Goal: Task Accomplishment & Management: Manage account settings

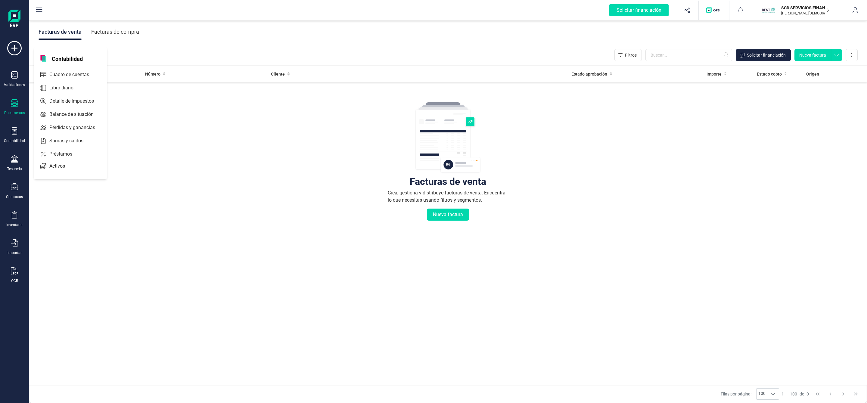
click at [66, 152] on span "Préstamos" at bounding box center [65, 154] width 36 height 7
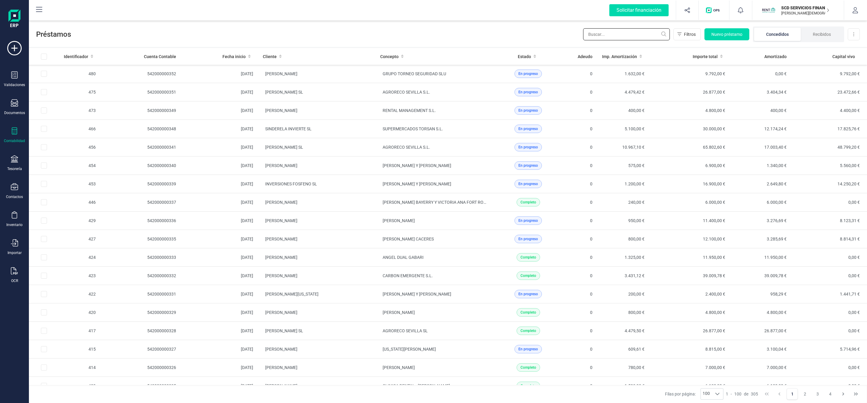
click at [597, 36] on input "text" at bounding box center [626, 34] width 87 height 12
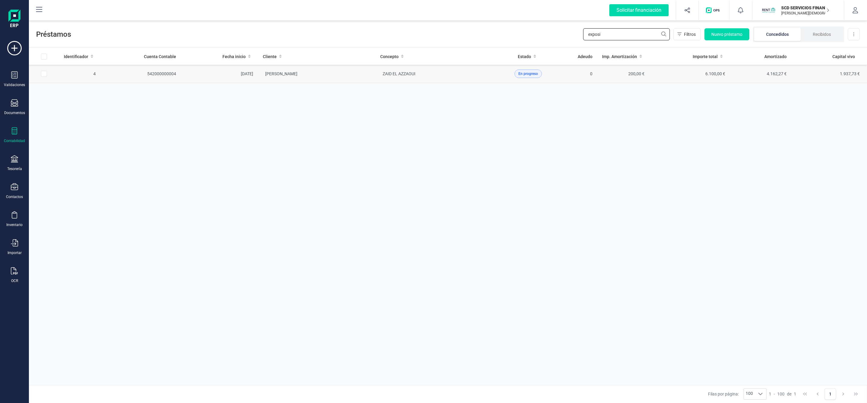
type input "exposi"
click at [346, 80] on td "[PERSON_NAME]" at bounding box center [316, 74] width 117 height 18
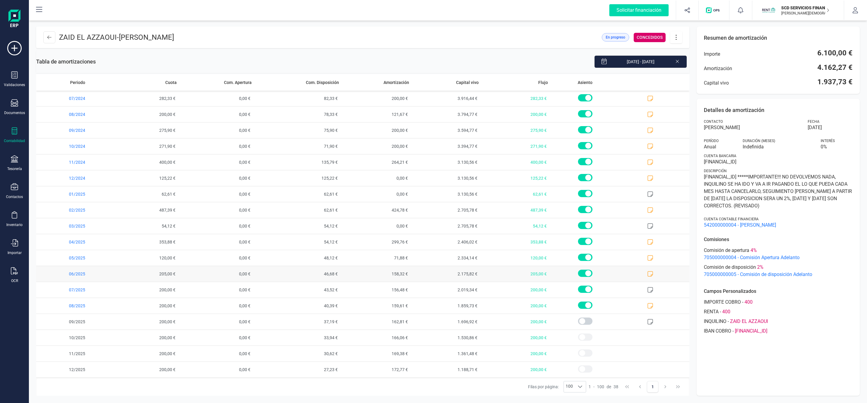
scroll to position [325, 0]
click at [679, 39] on icon at bounding box center [676, 37] width 11 height 7
click at [690, 55] on span "Editar préstamo" at bounding box center [709, 55] width 55 height 5
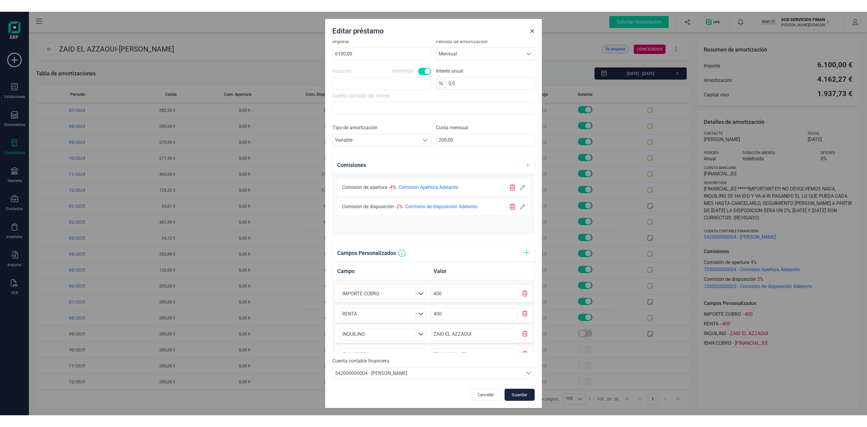
scroll to position [0, 0]
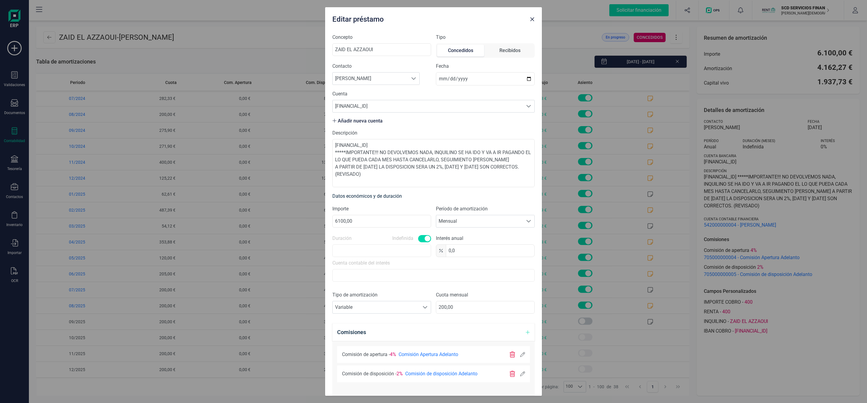
click at [530, 23] on button "button" at bounding box center [533, 19] width 10 height 10
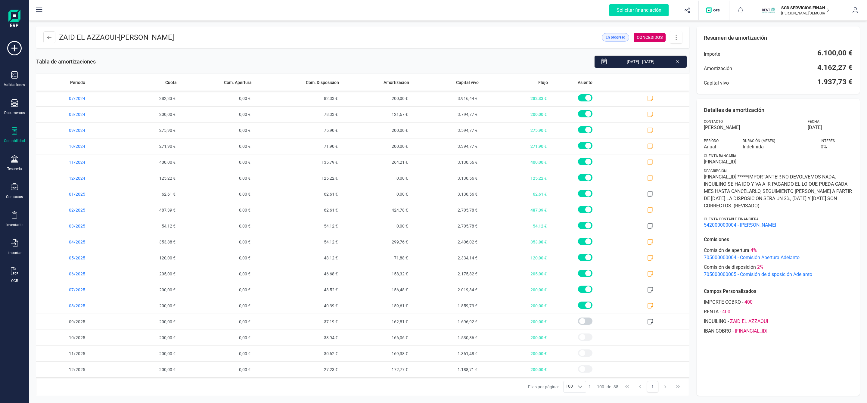
click at [675, 38] on icon at bounding box center [676, 37] width 11 height 7
click at [700, 69] on span "Amortización anticipada" at bounding box center [709, 67] width 55 height 5
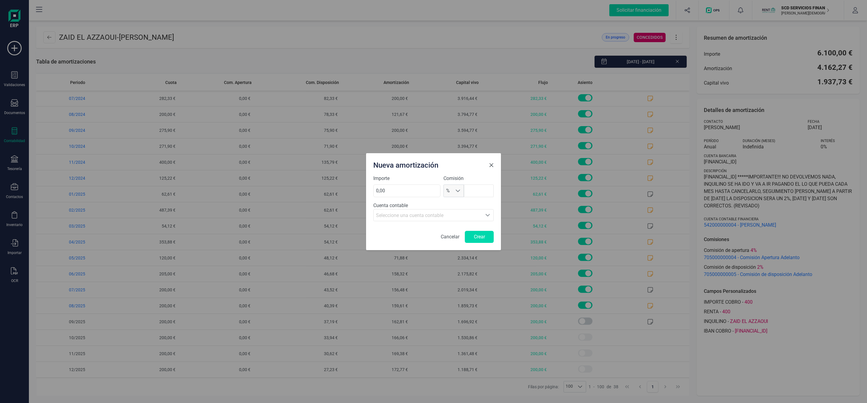
click at [490, 164] on span "Close" at bounding box center [491, 165] width 5 height 5
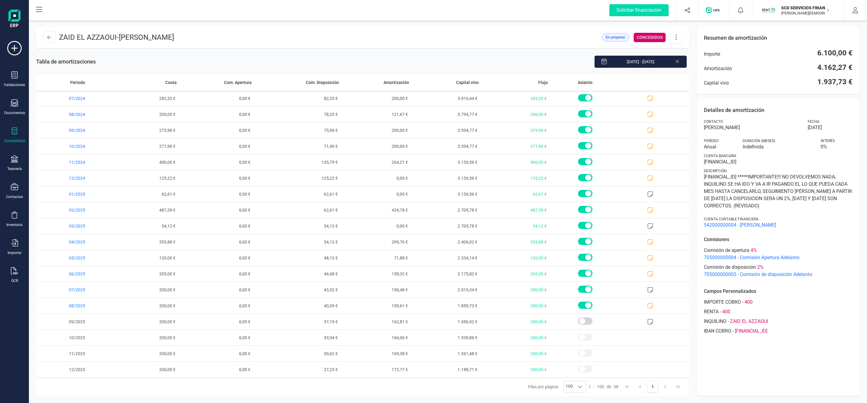
drag, startPoint x: 10, startPoint y: 138, endPoint x: 23, endPoint y: 144, distance: 14.4
click at [10, 137] on div "Contabilidad" at bounding box center [14, 135] width 24 height 16
drag, startPoint x: 76, startPoint y: 155, endPoint x: 88, endPoint y: 146, distance: 14.5
click at [76, 154] on div at bounding box center [76, 154] width 11 height 2
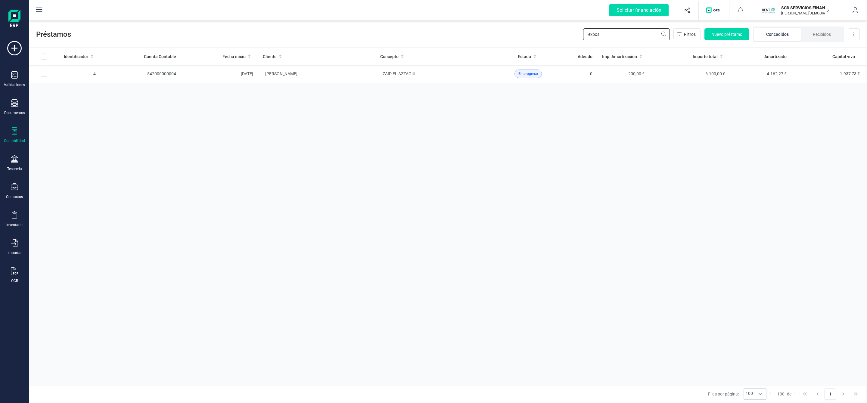
click at [545, 36] on div "Préstamos exposi Filtros Nuevo préstamo Concedidos Recibidos Descargar Excel" at bounding box center [448, 33] width 838 height 28
type input "s"
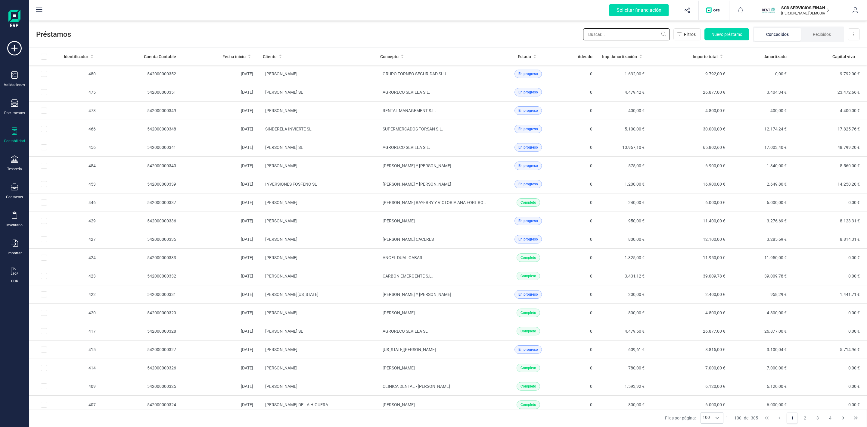
click at [625, 32] on input "text" at bounding box center [626, 34] width 87 height 12
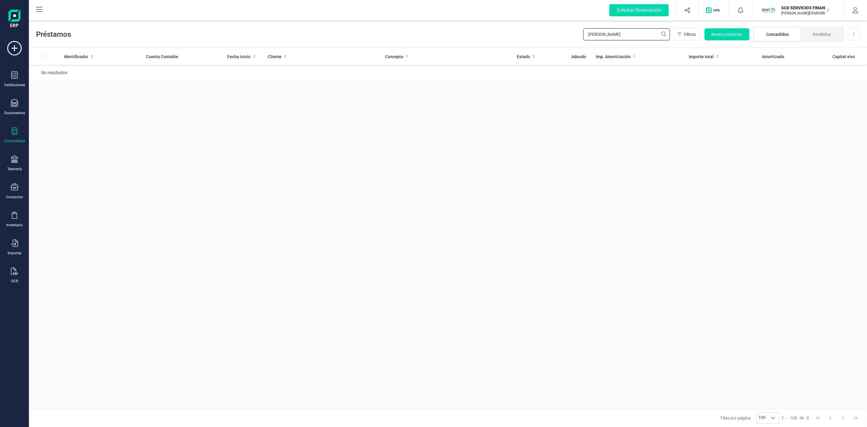
type input "[PERSON_NAME]"
drag, startPoint x: 619, startPoint y: 32, endPoint x: 569, endPoint y: 33, distance: 49.7
click at [570, 33] on div "Préstamos [PERSON_NAME] Filtros Nuevo préstamo Concedidos Recibidos Descargar E…" at bounding box center [448, 33] width 838 height 28
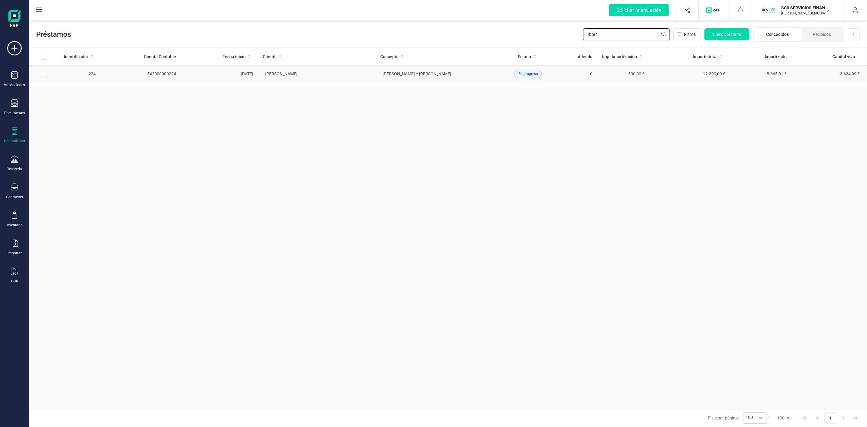
type input "iborr"
click at [363, 77] on td "[PERSON_NAME]" at bounding box center [316, 74] width 117 height 18
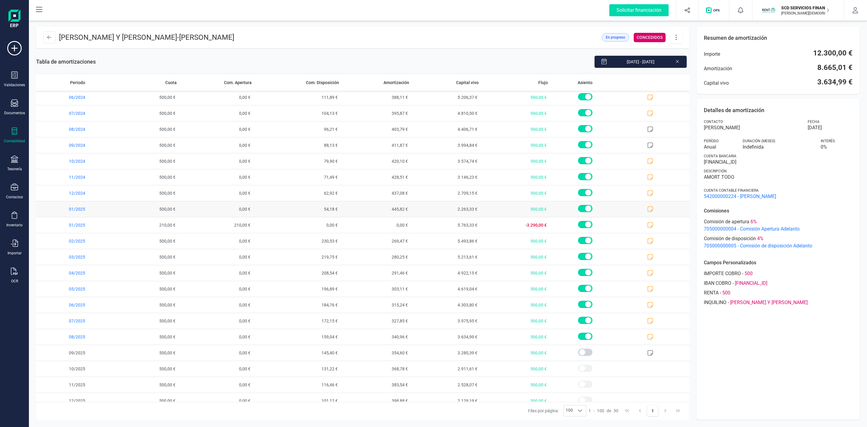
scroll to position [172, 0]
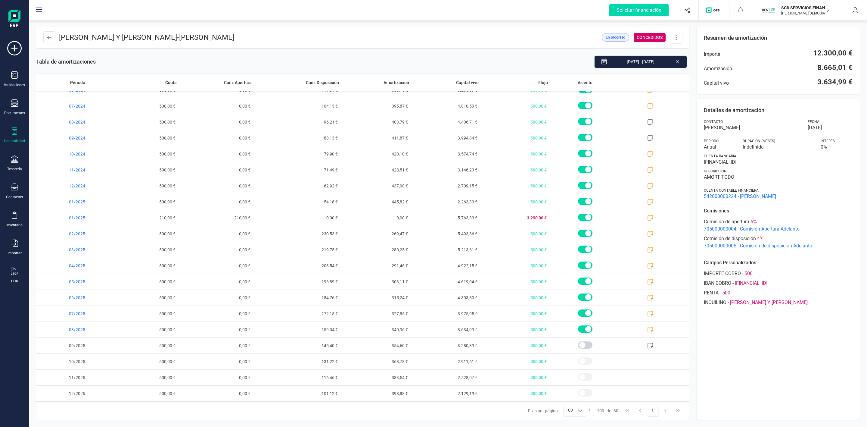
click at [673, 40] on icon at bounding box center [676, 37] width 11 height 7
click at [716, 55] on span "Editar préstamo" at bounding box center [708, 55] width 55 height 5
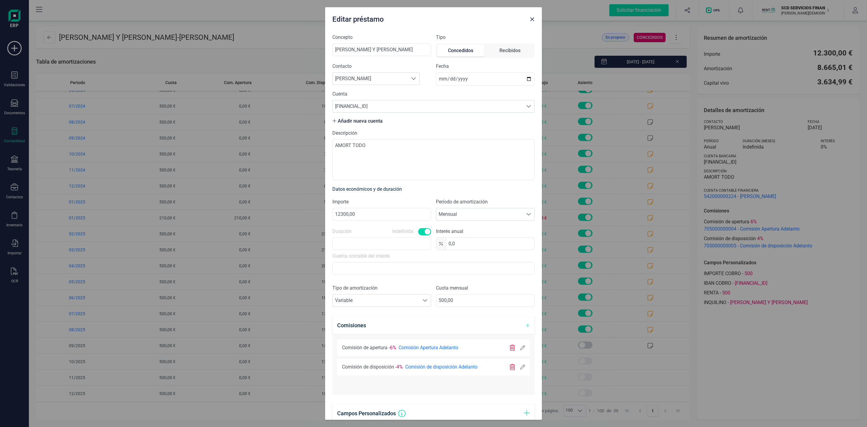
click at [520, 368] on icon at bounding box center [522, 366] width 5 height 5
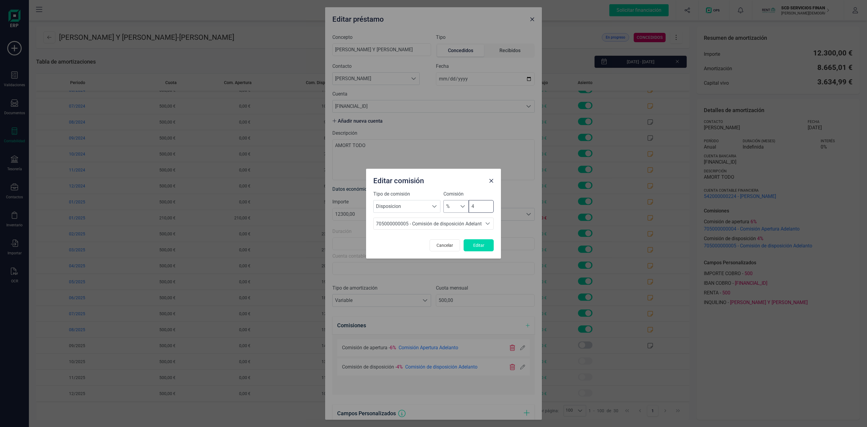
drag, startPoint x: 474, startPoint y: 208, endPoint x: 448, endPoint y: 208, distance: 26.2
click at [448, 208] on div "% % 4" at bounding box center [469, 206] width 50 height 13
type input "0"
click at [483, 248] on span "Editar" at bounding box center [479, 245] width 16 height 6
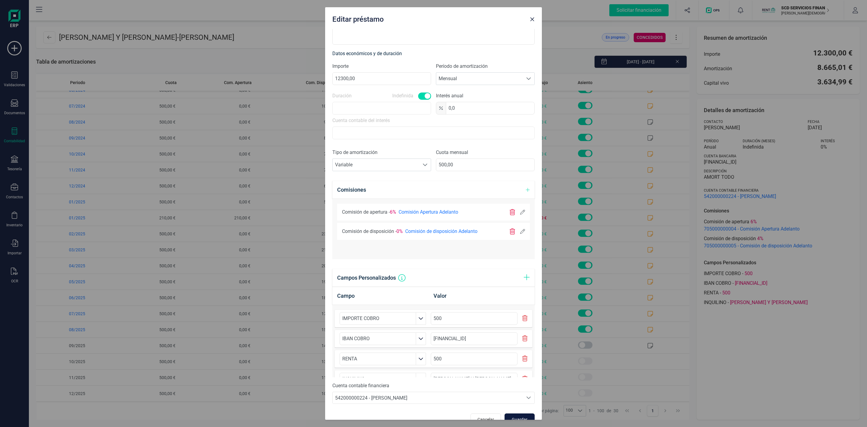
scroll to position [150, 0]
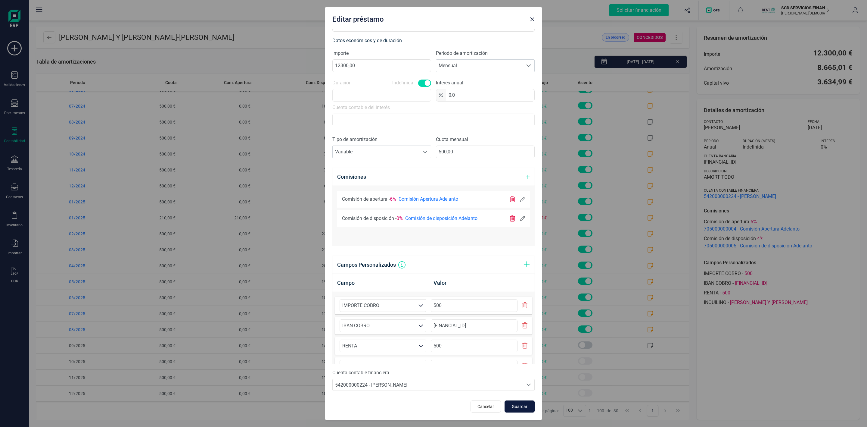
click at [515, 403] on span "Guardar" at bounding box center [520, 406] width 16 height 6
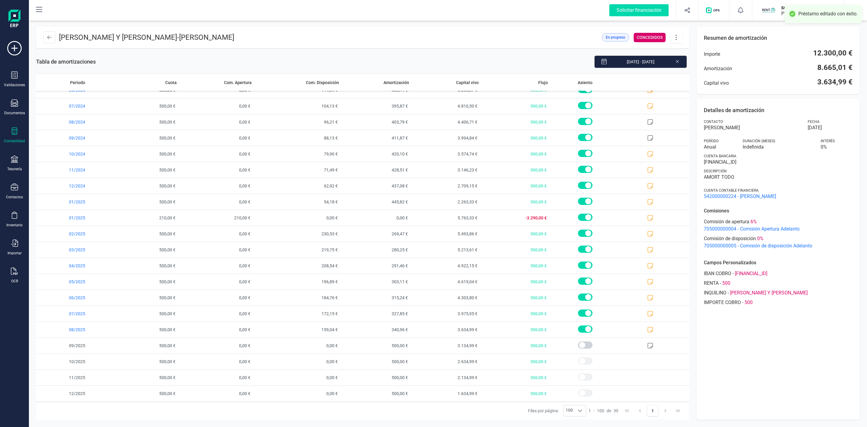
click at [673, 36] on icon at bounding box center [676, 37] width 11 height 7
click at [688, 53] on span "Editar préstamo" at bounding box center [708, 55] width 55 height 5
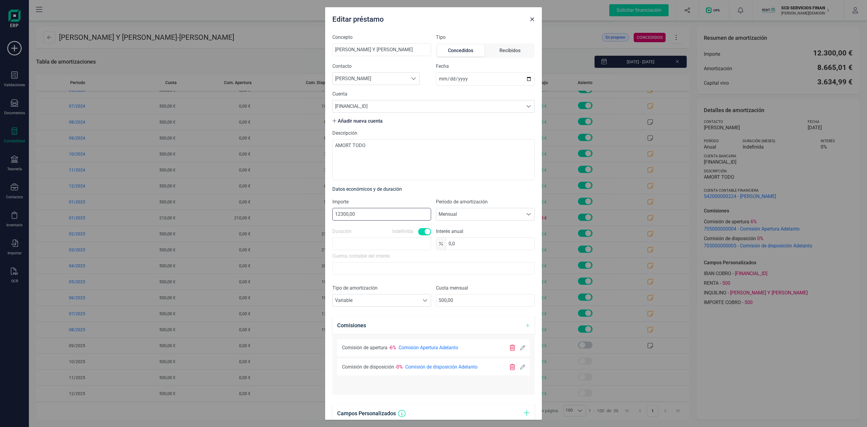
drag, startPoint x: 373, startPoint y: 211, endPoint x: 283, endPoint y: 212, distance: 90.7
click at [283, 212] on div "Editar préstamo Concepto [PERSON_NAME] Y [PERSON_NAME] Tipo Concedidos Recibido…" at bounding box center [433, 213] width 867 height 427
type input "14600,00"
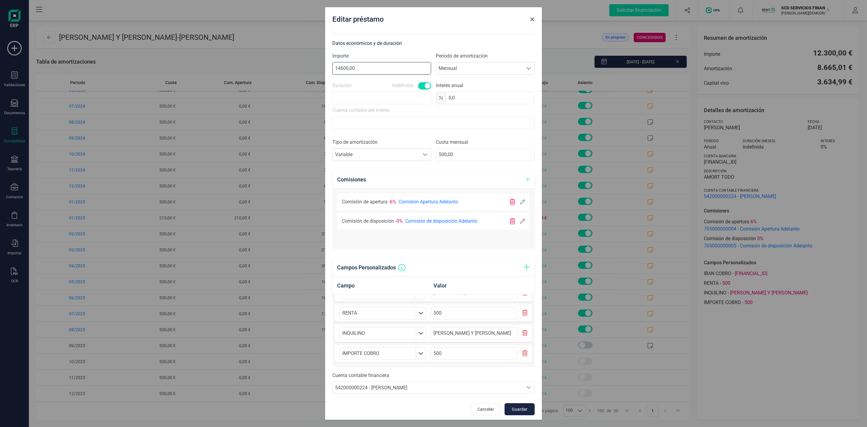
scroll to position [150, 0]
click at [512, 403] on span "Guardar" at bounding box center [520, 406] width 16 height 6
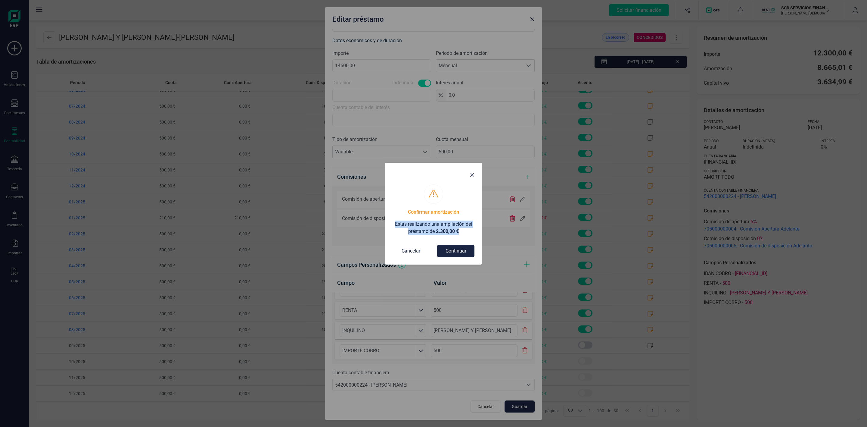
drag, startPoint x: 453, startPoint y: 232, endPoint x: 384, endPoint y: 221, distance: 69.4
click at [384, 221] on div "Confirmar amortización Estás realizando una ampliación del préstamo de 2.300,00…" at bounding box center [433, 213] width 867 height 427
copy p "Estás realizando una ampliación del préstamo de 2.300,00 €"
click at [454, 251] on button "Continuar" at bounding box center [455, 251] width 37 height 13
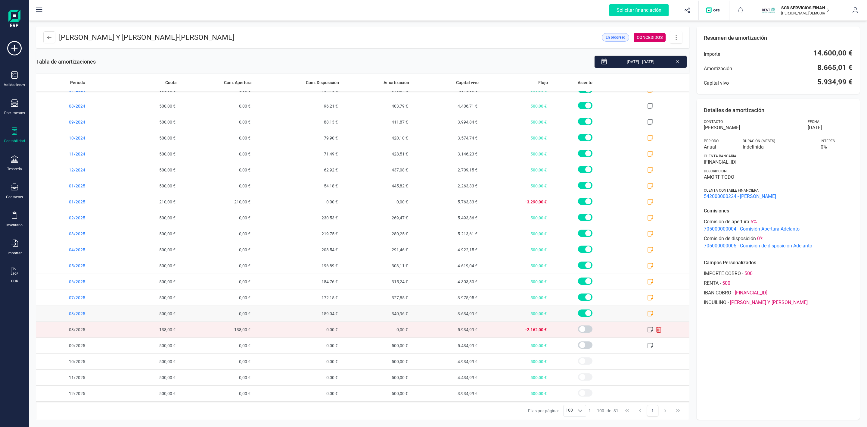
scroll to position [188, 0]
click at [648, 330] on icon at bounding box center [650, 329] width 5 height 5
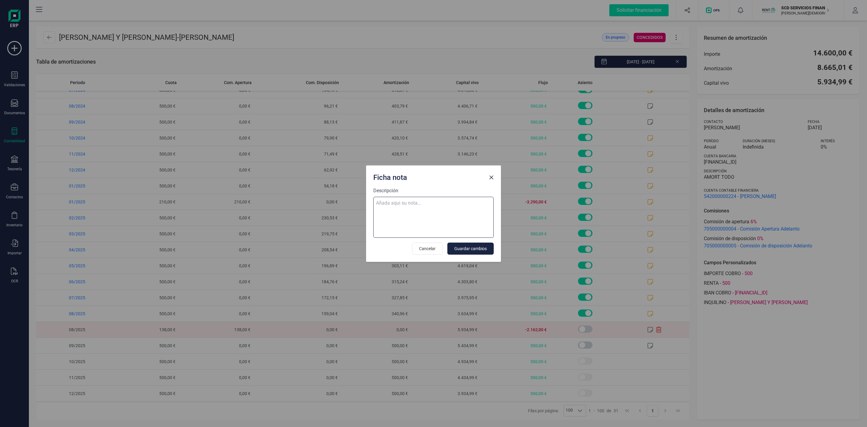
click at [463, 209] on textarea "Descripción" at bounding box center [433, 217] width 120 height 41
paste textarea "Estás realizando una ampliación del préstamo de 2.300,00 €"
type textarea "Estás realizando una ampliación del préstamo de 2.300,00 €"
click at [483, 251] on span "Guardar cambios" at bounding box center [470, 248] width 33 height 6
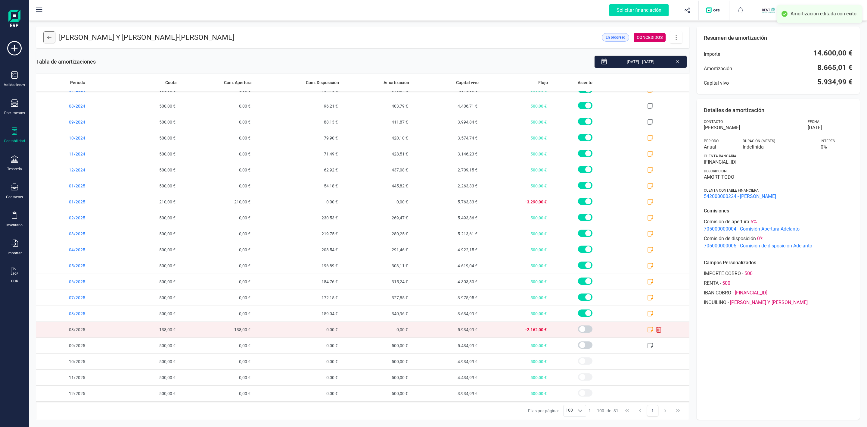
click at [47, 41] on button at bounding box center [49, 37] width 12 height 12
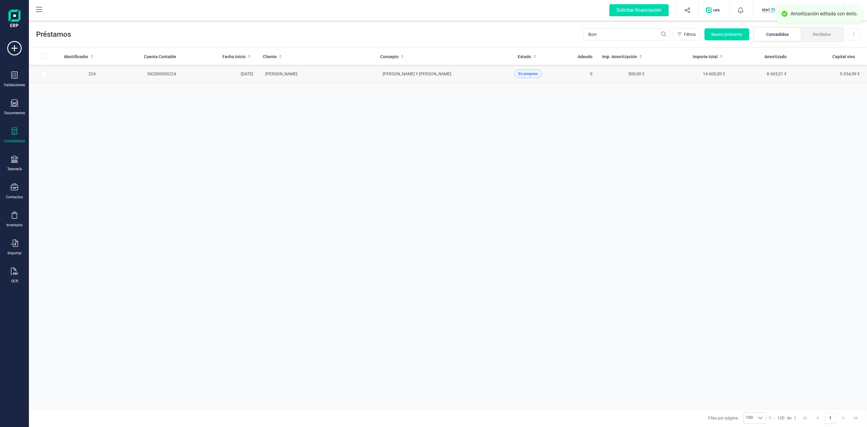
click at [44, 76] on input "Row Selected b379dd94-4ee4-4b54-a09a-088712496cd0" at bounding box center [44, 74] width 6 height 6
checkbox input "true"
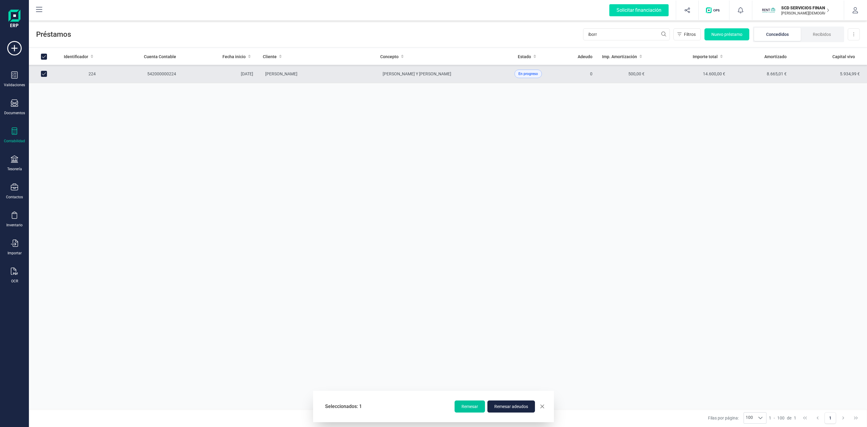
click at [480, 403] on button "Remesar" at bounding box center [470, 406] width 30 height 12
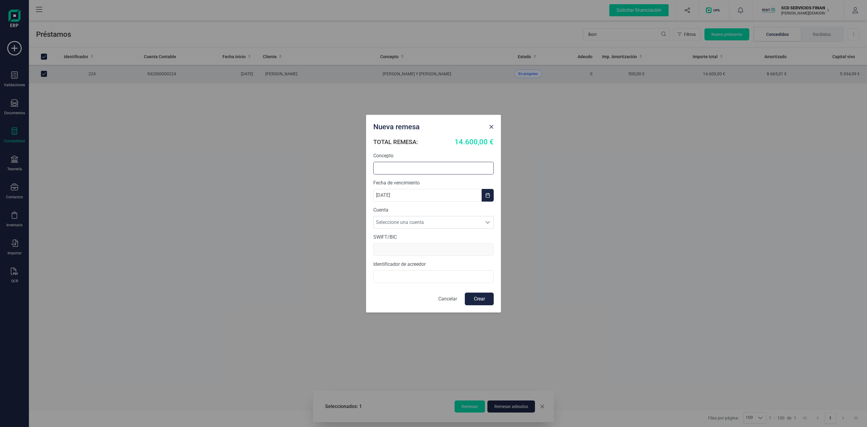
click at [401, 167] on input "text" at bounding box center [433, 168] width 120 height 13
click at [410, 160] on input "text" at bounding box center [433, 165] width 120 height 13
type input "~"
type input "RENOVACION ADELANTO"
click at [414, 224] on span "Seleccione una cuenta" at bounding box center [428, 222] width 108 height 12
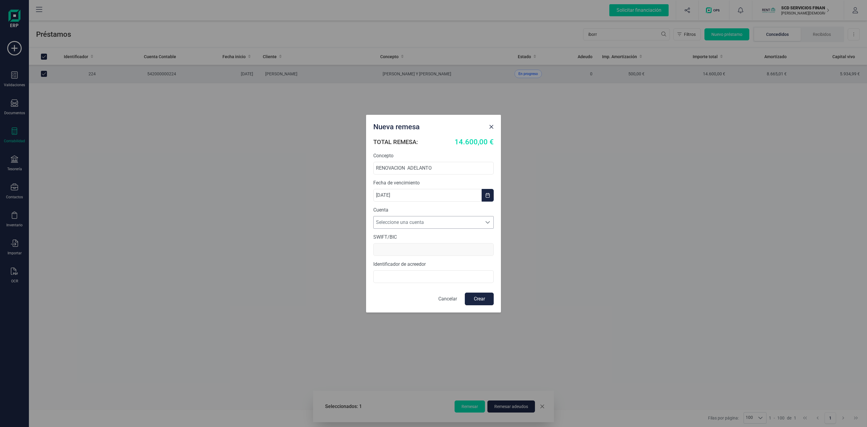
scroll to position [4, 26]
click at [411, 235] on li "[FINANCIAL_ID]" at bounding box center [433, 237] width 120 height 12
type input "[SWIFT_CODE]"
type input "B72840242"
click at [489, 298] on button "Crear" at bounding box center [479, 298] width 29 height 13
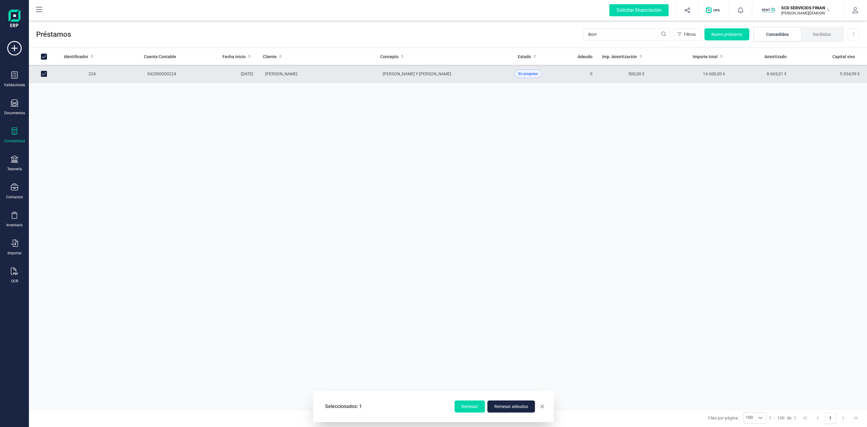
checkbox input "false"
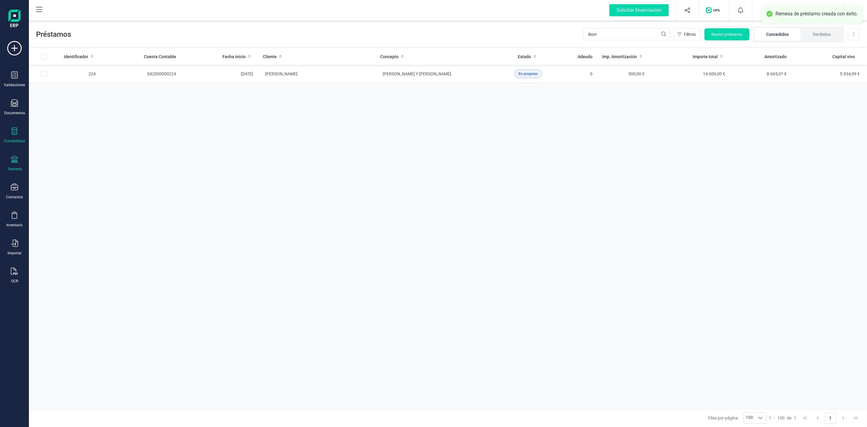
click at [13, 163] on icon at bounding box center [14, 158] width 7 height 7
click at [68, 144] on span "Remesas" at bounding box center [63, 142] width 33 height 7
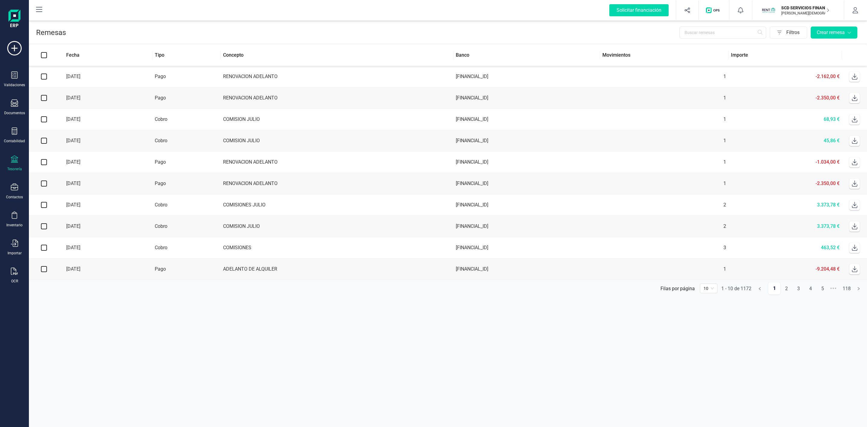
click at [856, 76] on icon at bounding box center [855, 76] width 6 height 6
click at [372, 403] on section "Remesas Filtros Crear remesa Fecha Tipo Concepto Banco Movimientos Importe [DAT…" at bounding box center [448, 222] width 838 height 407
click at [168, 386] on section "Remesas Filtros Crear remesa Fecha Tipo Concepto Banco Movimientos Importe [DAT…" at bounding box center [448, 222] width 838 height 407
click at [16, 134] on icon at bounding box center [14, 130] width 7 height 7
click at [84, 155] on div "Préstamos" at bounding box center [70, 154] width 71 height 12
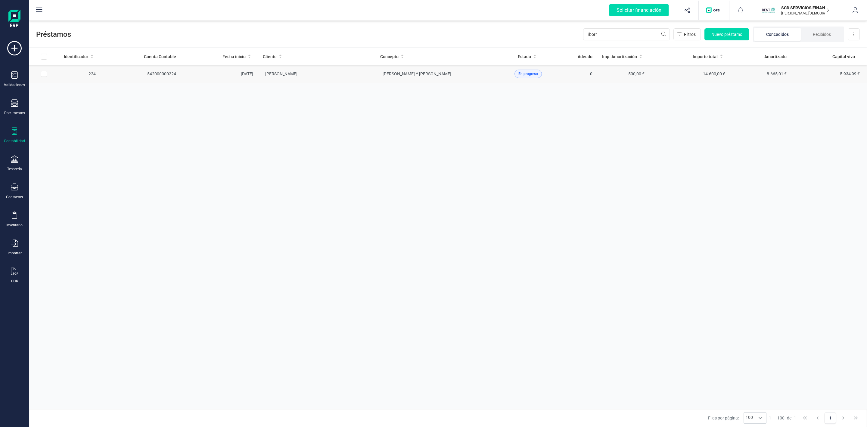
click at [362, 73] on td "[PERSON_NAME]" at bounding box center [316, 74] width 117 height 18
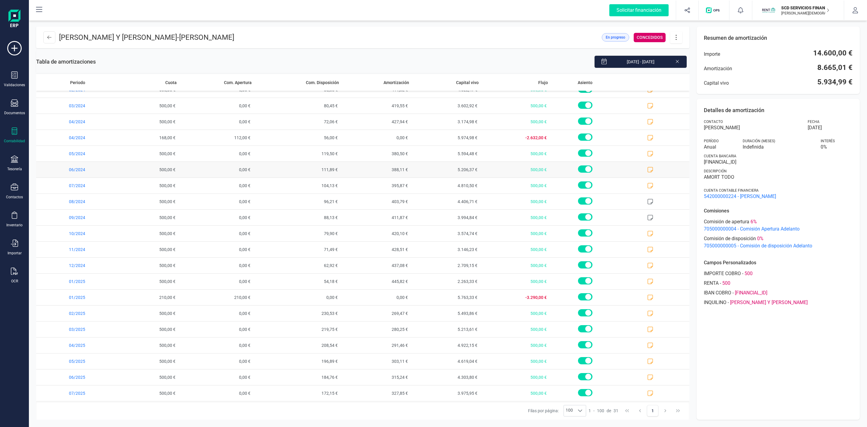
scroll to position [188, 0]
click at [677, 38] on icon at bounding box center [676, 37] width 11 height 7
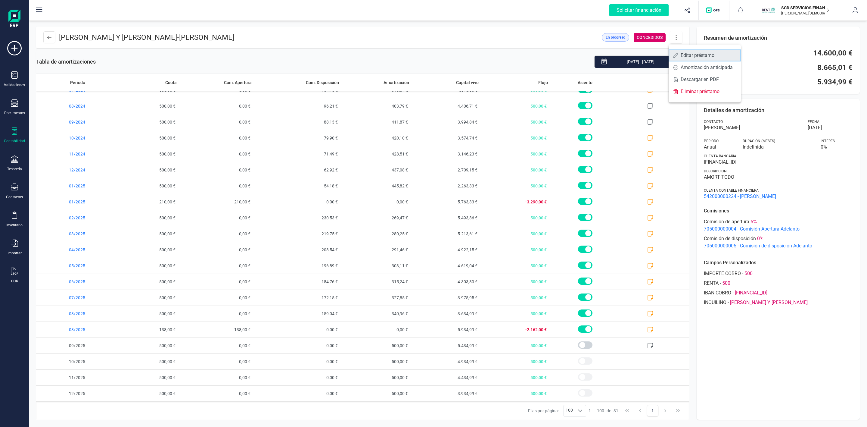
drag, startPoint x: 701, startPoint y: 52, endPoint x: 692, endPoint y: 58, distance: 10.3
click at [701, 53] on span "Editar préstamo" at bounding box center [708, 55] width 55 height 5
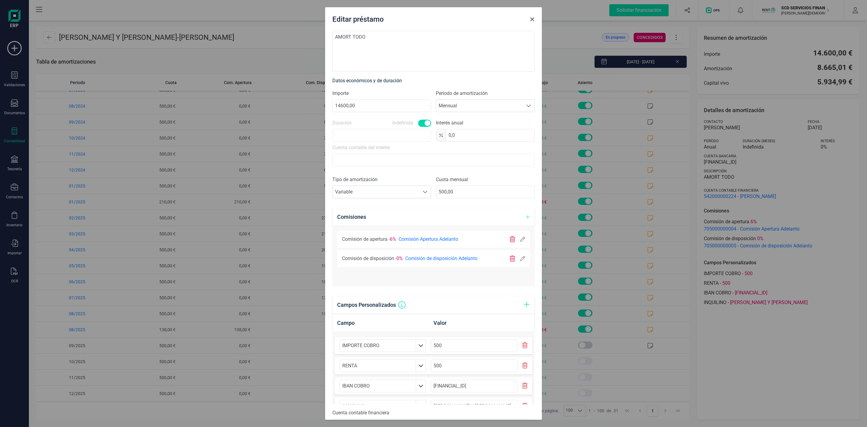
scroll to position [150, 0]
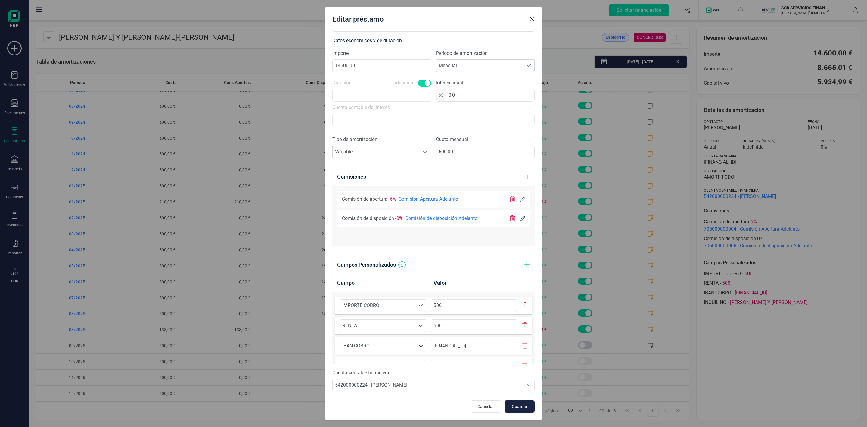
click at [516, 214] on div "Comisión de disposición - 0% Comisión de disposición Adelanto" at bounding box center [433, 218] width 193 height 17
click at [520, 218] on icon at bounding box center [522, 218] width 5 height 5
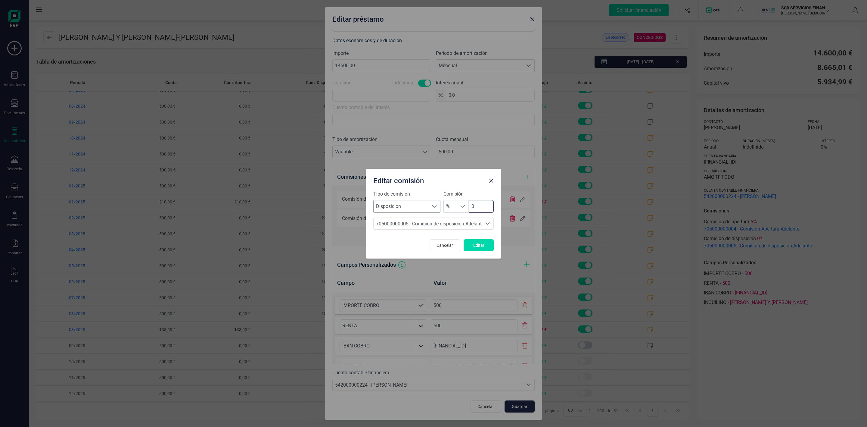
drag, startPoint x: 477, startPoint y: 207, endPoint x: 423, endPoint y: 205, distance: 54.2
click at [448, 210] on div "% % 0" at bounding box center [469, 206] width 50 height 13
type input "4"
click at [477, 244] on span "Editar" at bounding box center [479, 245] width 16 height 6
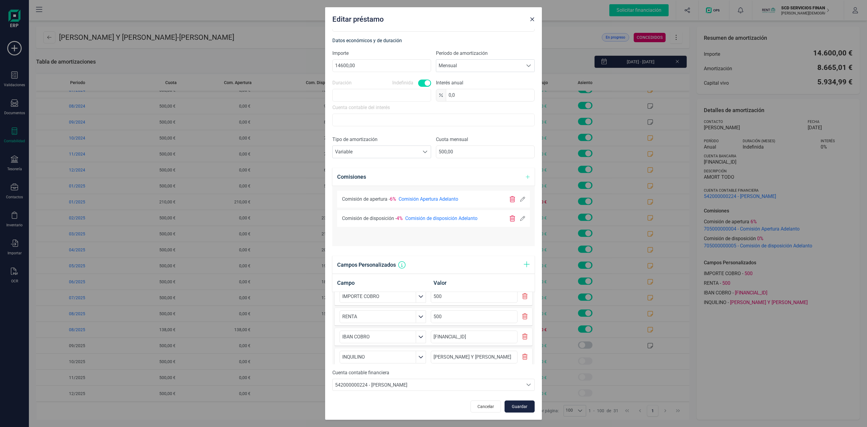
scroll to position [17, 0]
click at [512, 403] on span "Guardar" at bounding box center [520, 406] width 16 height 6
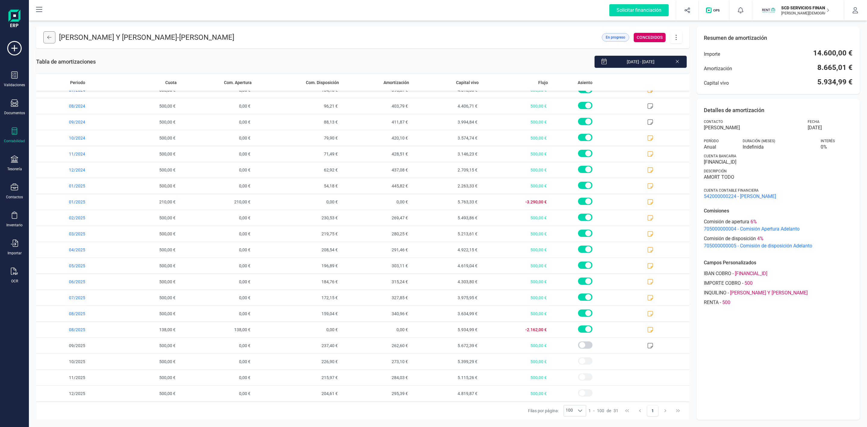
click at [51, 41] on button at bounding box center [49, 37] width 12 height 12
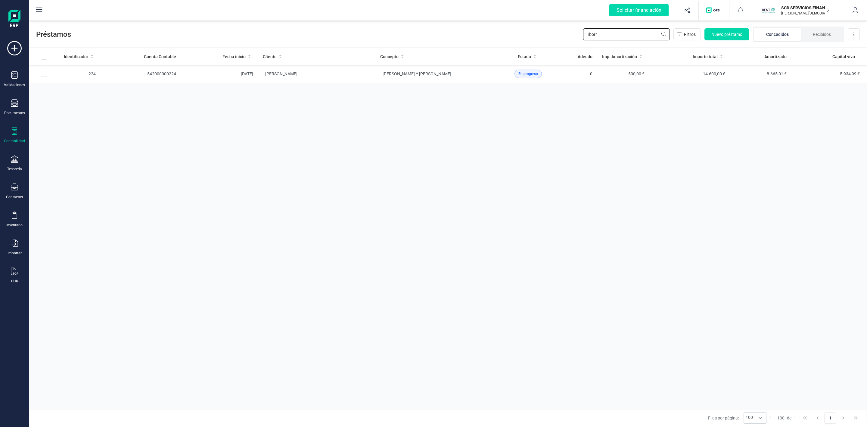
drag, startPoint x: 592, startPoint y: 35, endPoint x: 488, endPoint y: 34, distance: 103.9
click at [496, 34] on div "Préstamos iborr Filtros Nuevo préstamo Concedidos Recibidos Descargar Excel" at bounding box center [448, 33] width 838 height 28
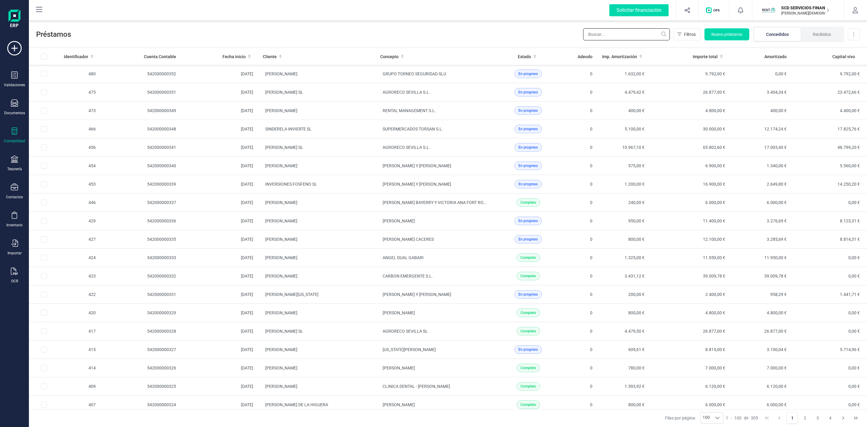
click at [618, 32] on input "text" at bounding box center [626, 34] width 87 height 12
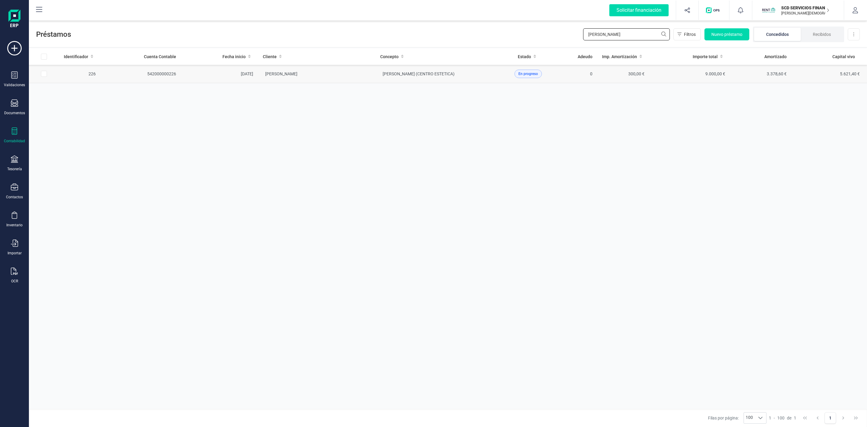
type input "[PERSON_NAME]"
click at [342, 73] on td "[PERSON_NAME]" at bounding box center [316, 74] width 117 height 18
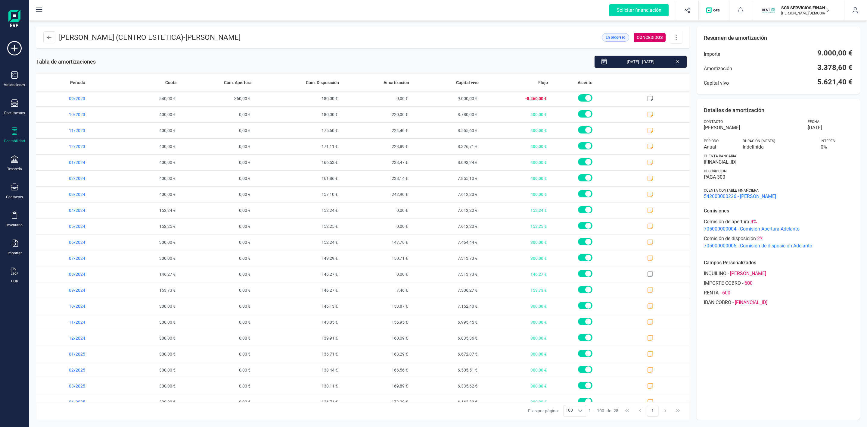
click at [676, 36] on icon at bounding box center [676, 37] width 11 height 7
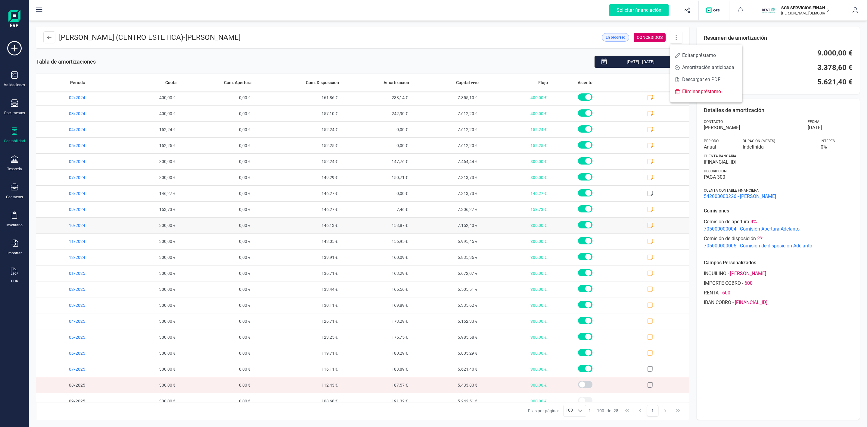
scroll to position [140, 0]
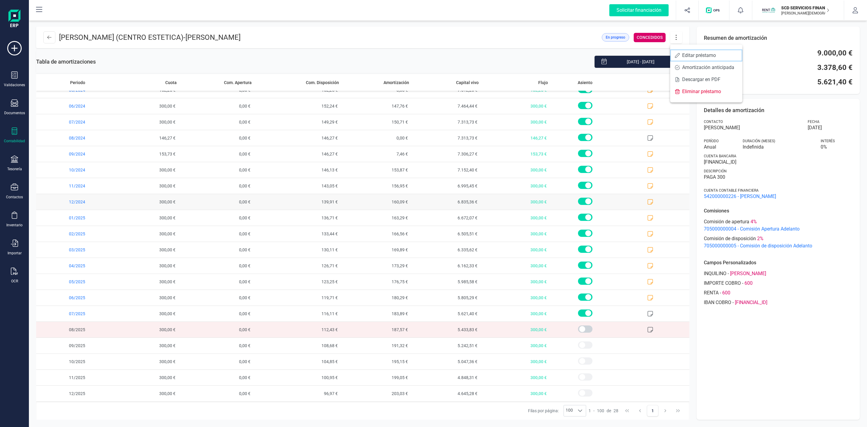
drag, startPoint x: 691, startPoint y: 58, endPoint x: 622, endPoint y: 204, distance: 161.9
click at [691, 58] on link "Editar préstamo" at bounding box center [706, 55] width 72 height 12
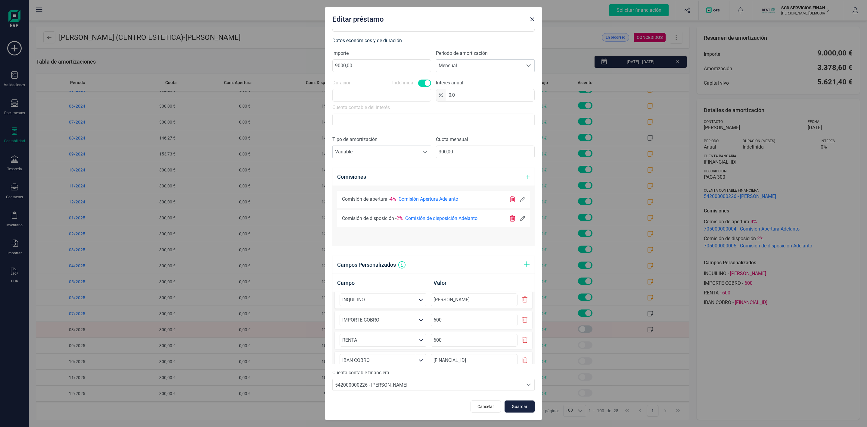
scroll to position [0, 0]
drag, startPoint x: 426, startPoint y: 304, endPoint x: 502, endPoint y: 306, distance: 76.2
click at [502, 306] on input "[PERSON_NAME]" at bounding box center [474, 305] width 86 height 13
click at [483, 303] on input at bounding box center [474, 305] width 86 height 13
click at [470, 304] on input "HE" at bounding box center [474, 305] width 86 height 13
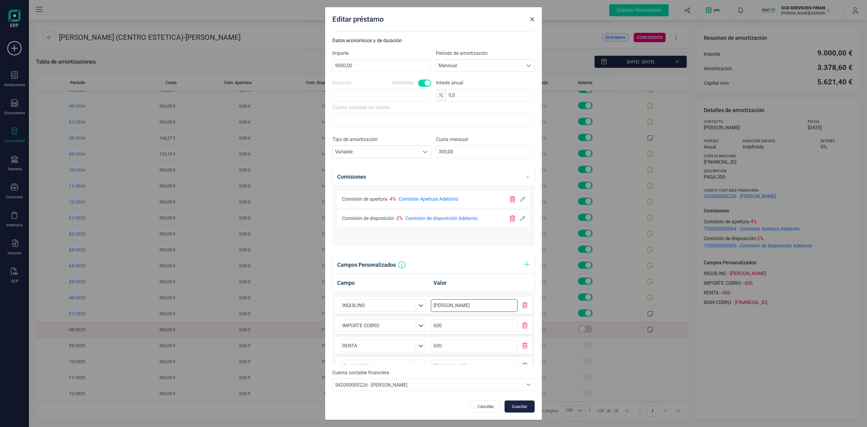
drag, startPoint x: 482, startPoint y: 306, endPoint x: 418, endPoint y: 302, distance: 64.2
click at [418, 302] on div "INQUILINO [PERSON_NAME]" at bounding box center [434, 305] width 198 height 17
type input "[PERSON_NAME]"
click at [512, 403] on span "Guardar" at bounding box center [520, 406] width 16 height 6
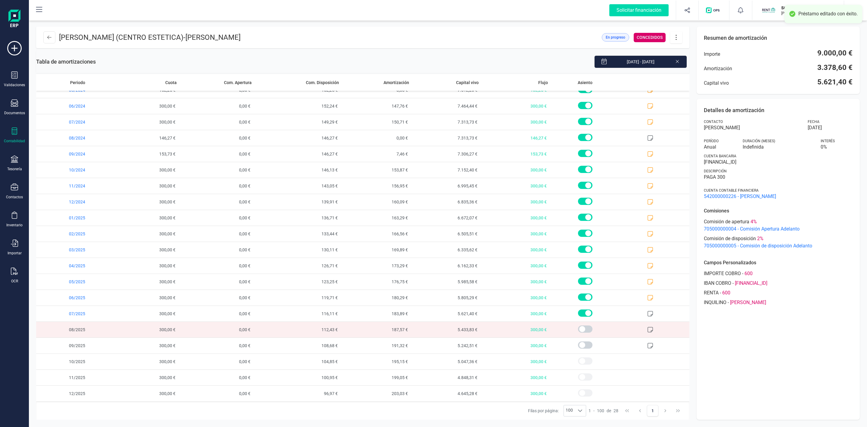
click at [676, 41] on button at bounding box center [676, 37] width 12 height 12
click at [686, 56] on span "Editar préstamo" at bounding box center [709, 55] width 55 height 5
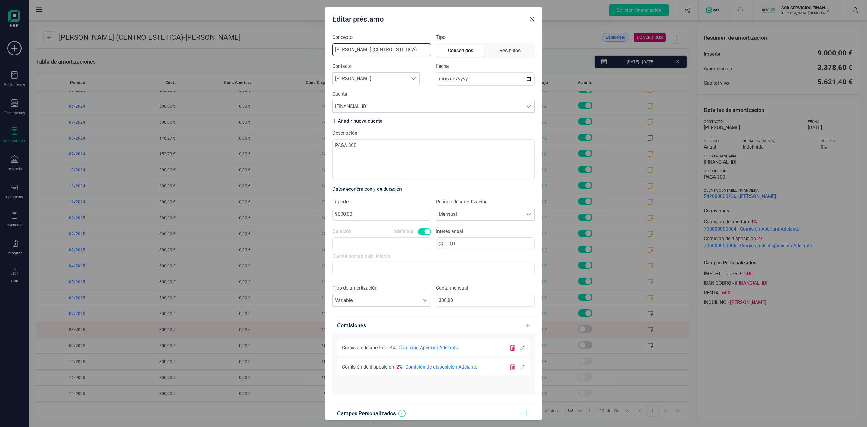
drag, startPoint x: 410, startPoint y: 50, endPoint x: 281, endPoint y: 50, distance: 128.9
click at [281, 50] on div "Editar préstamo Concepto [PERSON_NAME] GARRIDOP LEON (CENTRO ESTETICA) Tipo Con…" at bounding box center [433, 213] width 867 height 427
paste input "[PERSON_NAME]"
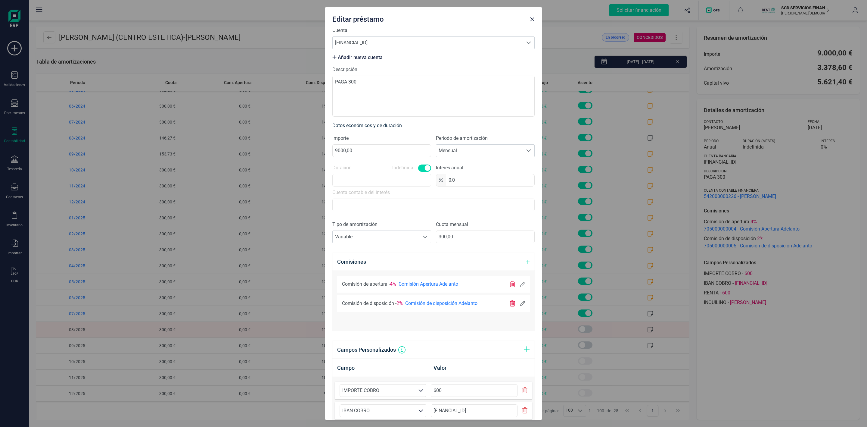
scroll to position [150, 0]
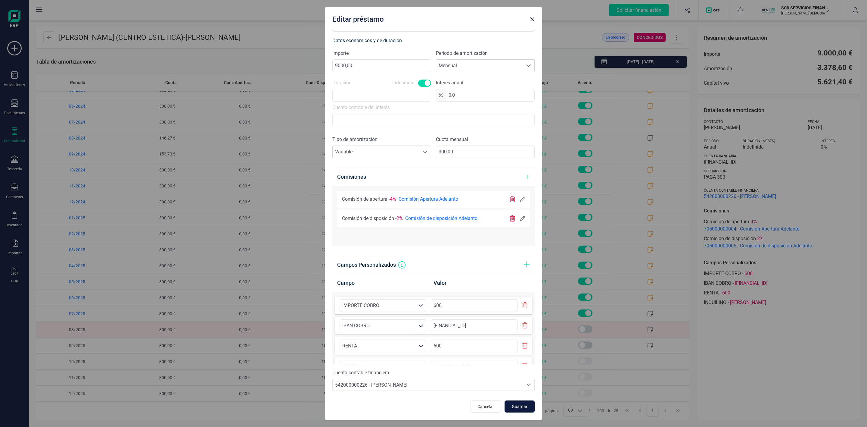
type input "[PERSON_NAME] (CENTRO ESTETICA)"
click at [520, 403] on span "Guardar" at bounding box center [520, 406] width 16 height 6
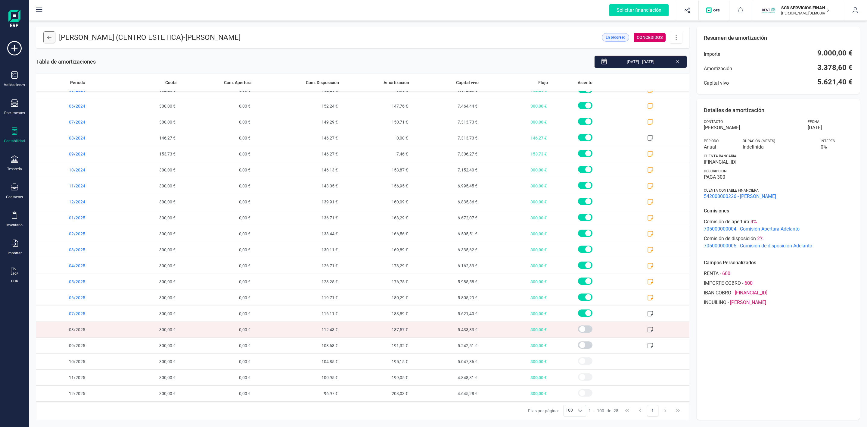
click at [48, 37] on icon at bounding box center [49, 37] width 4 height 5
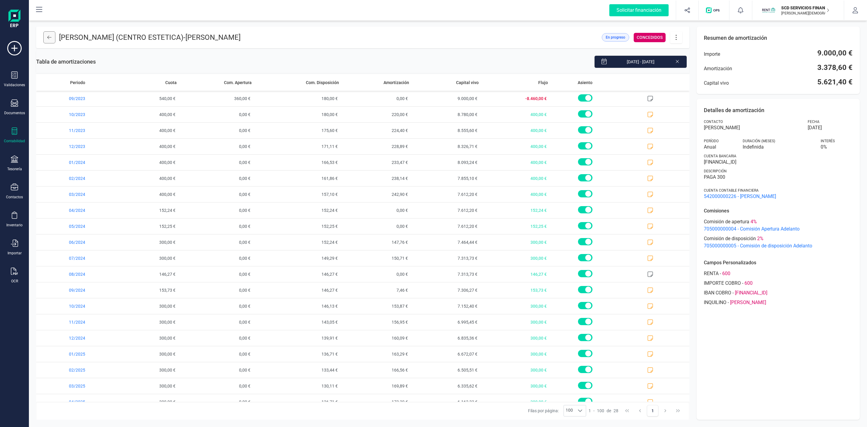
click at [49, 36] on icon at bounding box center [49, 37] width 4 height 5
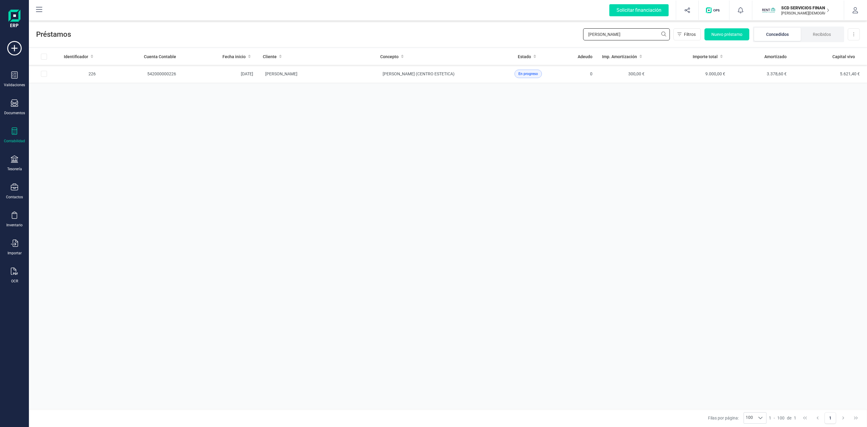
drag, startPoint x: 632, startPoint y: 31, endPoint x: 505, endPoint y: 37, distance: 126.9
click at [510, 37] on div "Préstamos [PERSON_NAME] ville Filtros Nuevo préstamo Concedidos Recibidos Desca…" at bounding box center [448, 33] width 838 height 28
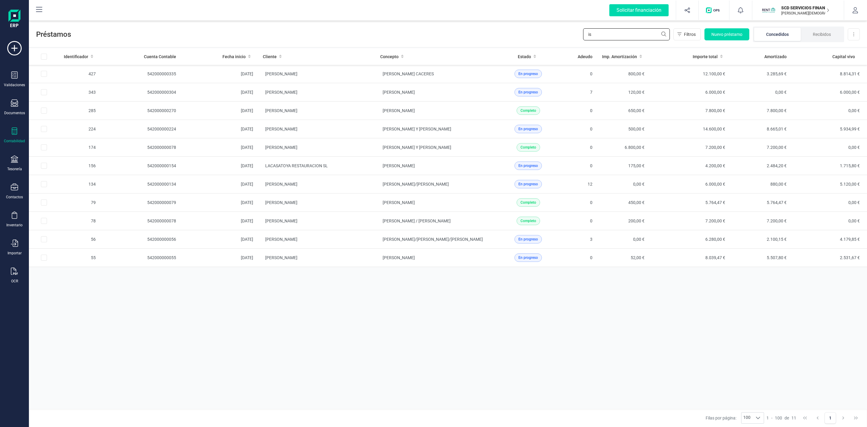
type input "i"
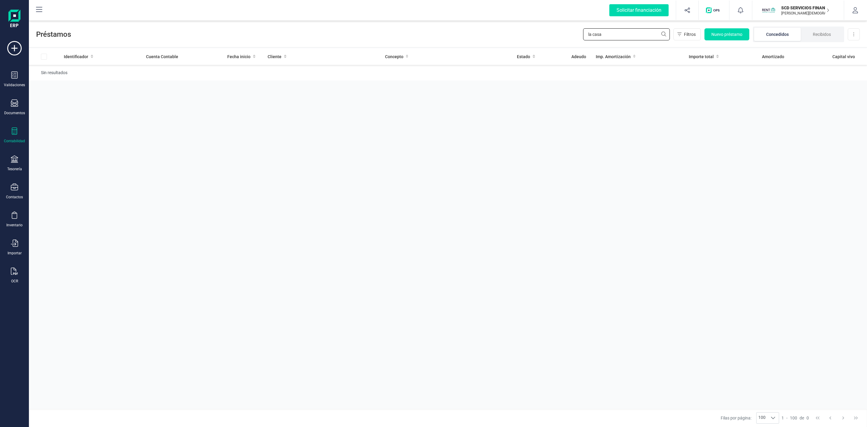
click at [605, 35] on input "la casa" at bounding box center [626, 34] width 87 height 12
type input "l"
type input "x"
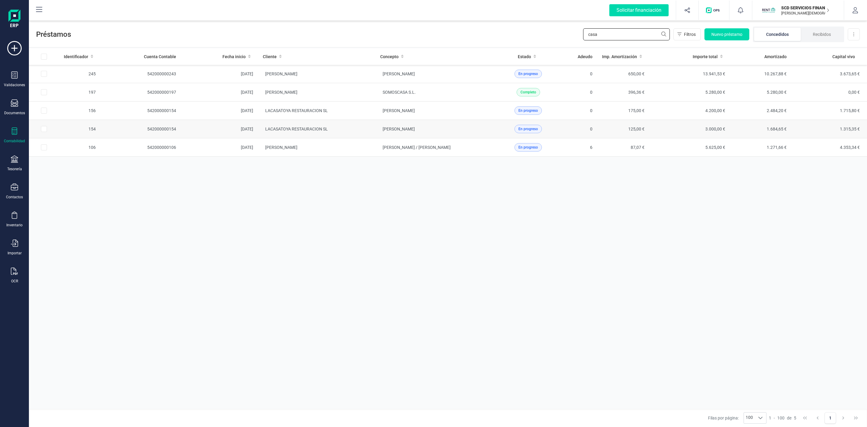
type input "casa"
click at [364, 131] on td "LACASATOYA RESTAURACION SL" at bounding box center [316, 129] width 117 height 18
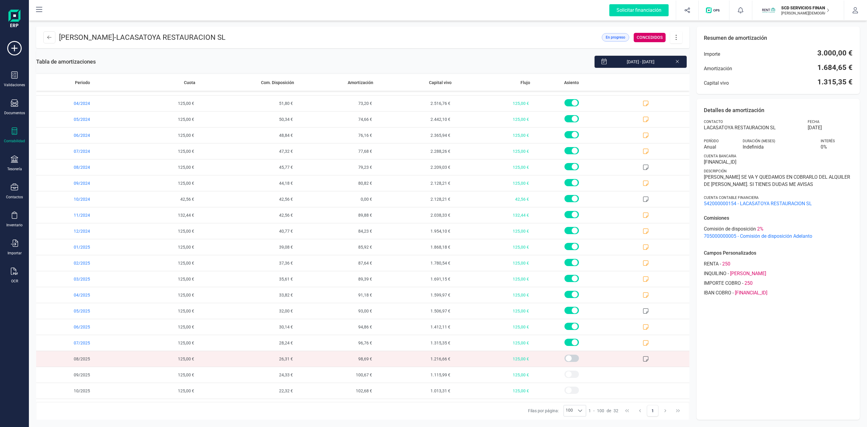
scroll to position [204, 0]
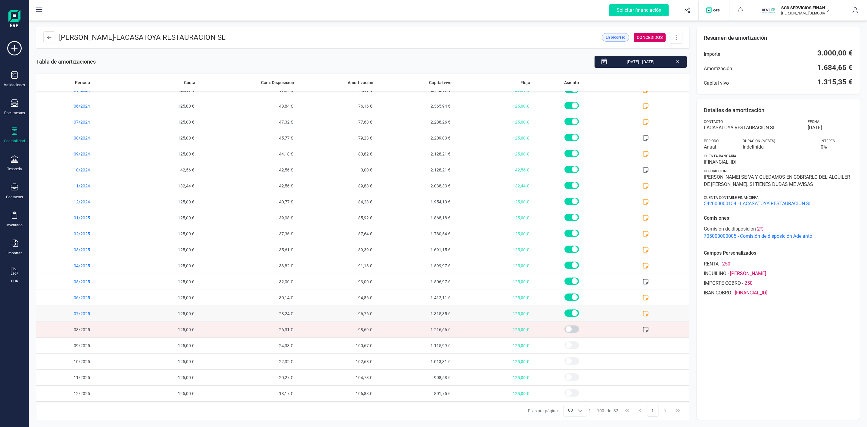
click at [643, 314] on icon at bounding box center [646, 314] width 6 height 6
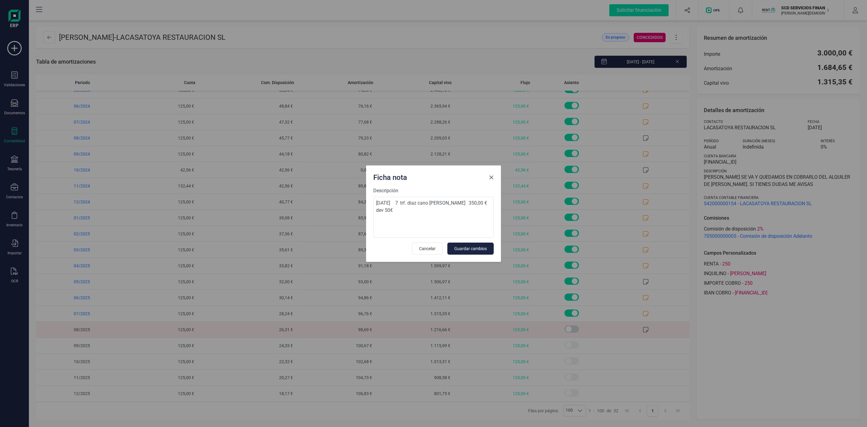
click at [491, 177] on span "Close" at bounding box center [491, 177] width 5 height 5
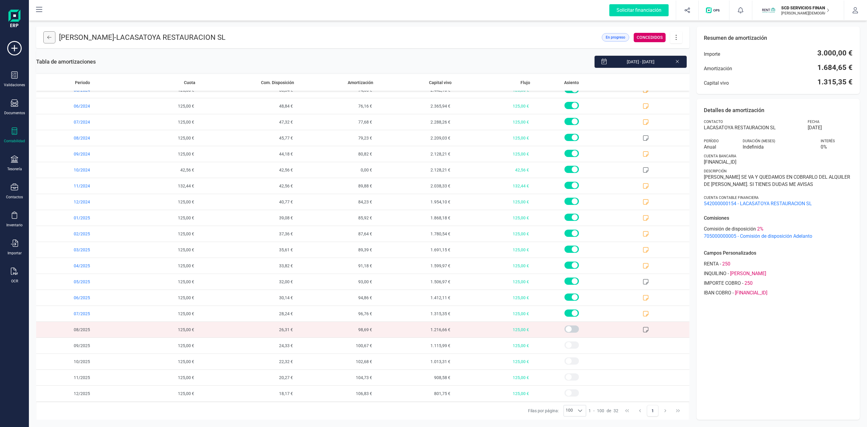
click at [48, 38] on icon at bounding box center [49, 37] width 4 height 5
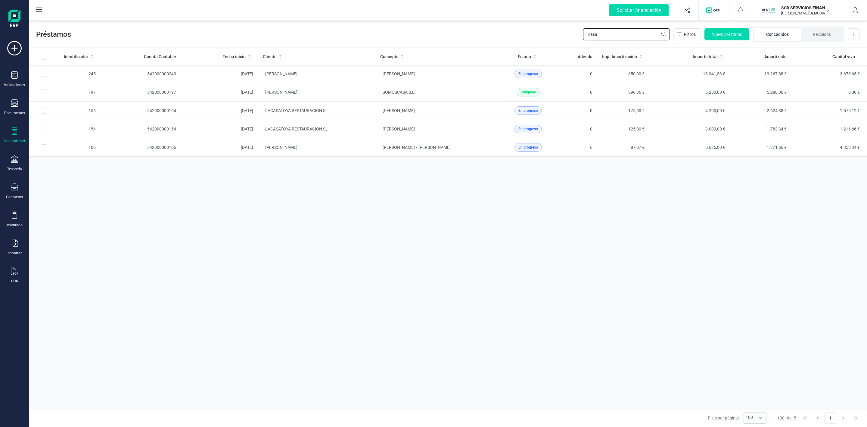
drag, startPoint x: 595, startPoint y: 31, endPoint x: 565, endPoint y: 34, distance: 30.8
click at [566, 34] on div "Préstamos casa Filtros Nuevo préstamo Concedidos Recibidos Descargar Excel" at bounding box center [448, 33] width 838 height 28
type input "inmaculada"
click at [372, 71] on td "[PERSON_NAME]" at bounding box center [316, 74] width 117 height 18
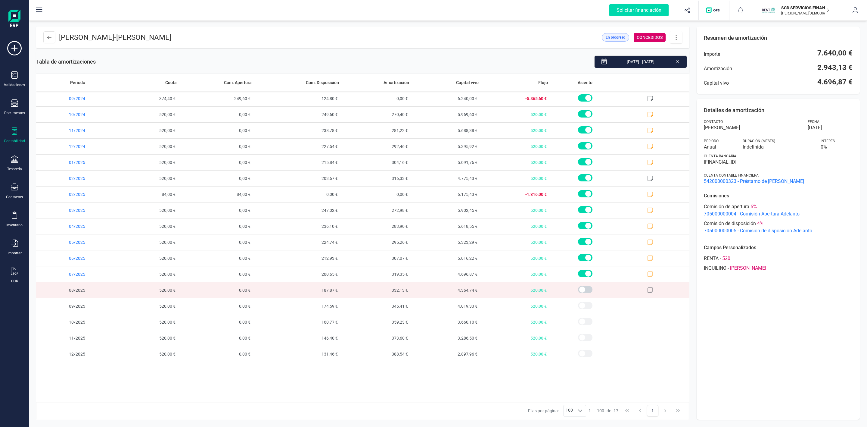
drag, startPoint x: 59, startPoint y: 39, endPoint x: 175, endPoint y: 36, distance: 115.7
click at [171, 36] on p "[PERSON_NAME] - [PERSON_NAME]" at bounding box center [115, 38] width 112 height 10
copy p "[PERSON_NAME]"
click at [17, 130] on icon at bounding box center [14, 130] width 7 height 7
click at [57, 158] on span "Préstamos" at bounding box center [64, 154] width 36 height 7
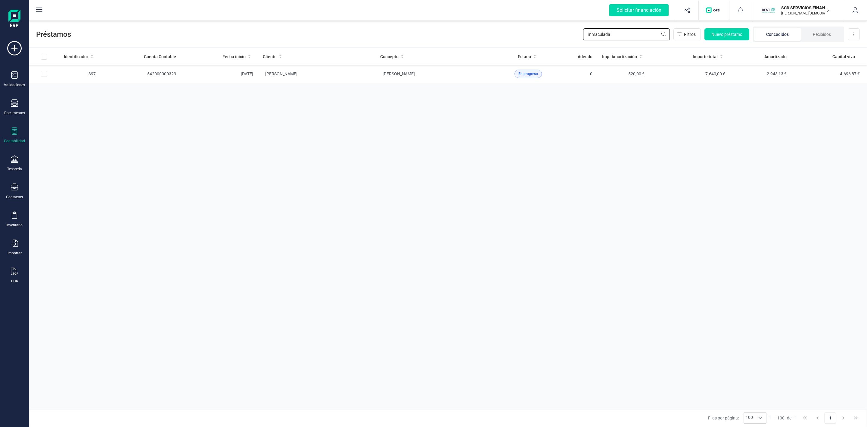
drag, startPoint x: 628, startPoint y: 36, endPoint x: 574, endPoint y: 36, distance: 54.2
click at [579, 34] on div "Préstamos inmaculada Filtros Nuevo préstamo Concedidos Recibidos Descargar Excel" at bounding box center [448, 33] width 838 height 28
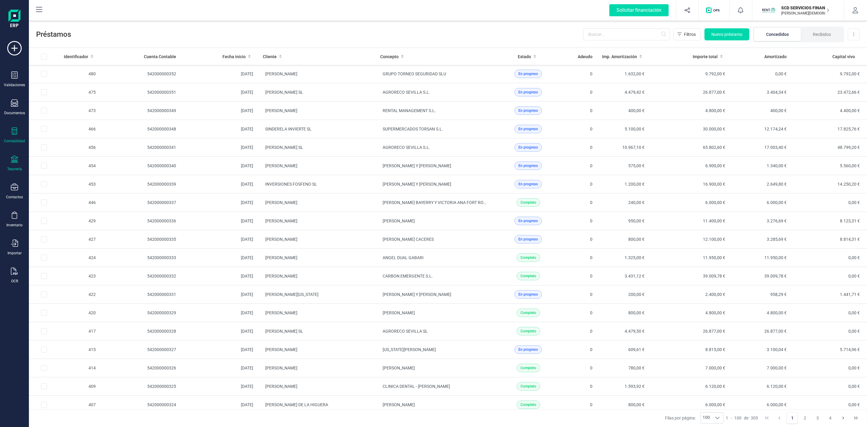
click at [10, 165] on div "Tesorería" at bounding box center [14, 163] width 24 height 16
click at [70, 101] on span "Cuentas bancarias" at bounding box center [73, 102] width 53 height 7
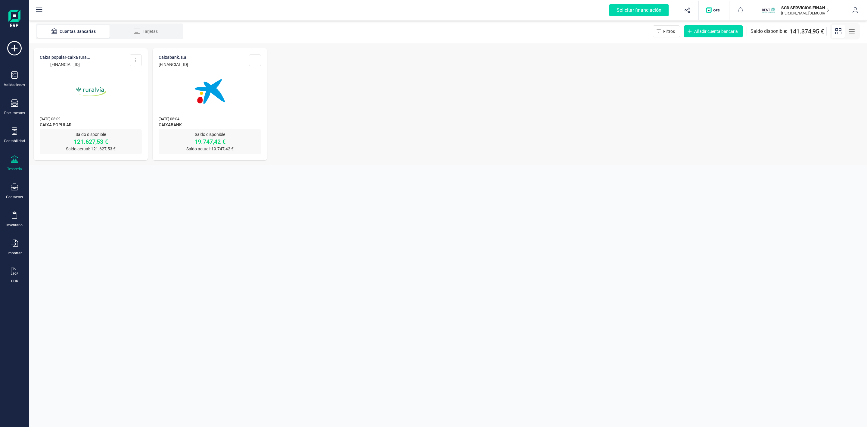
click at [79, 103] on img at bounding box center [91, 91] width 51 height 51
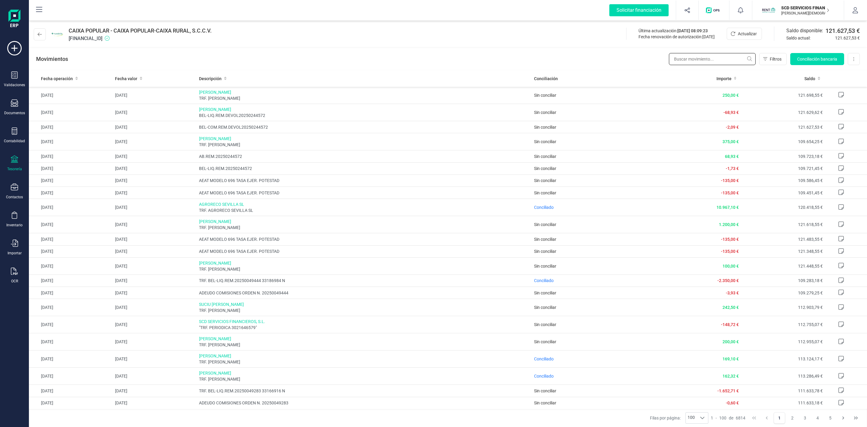
click at [701, 56] on input "text" at bounding box center [712, 59] width 87 height 12
paste input "[PERSON_NAME]"
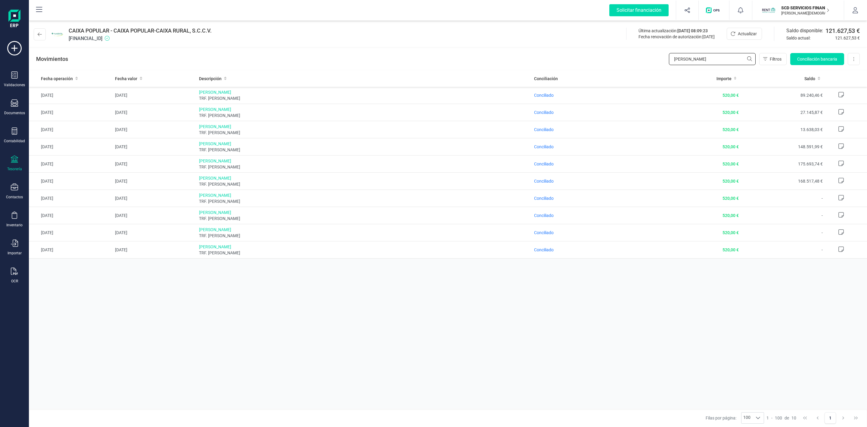
type input "[PERSON_NAME]"
click at [14, 133] on icon at bounding box center [14, 130] width 7 height 7
click at [68, 151] on span "Préstamos" at bounding box center [65, 154] width 36 height 7
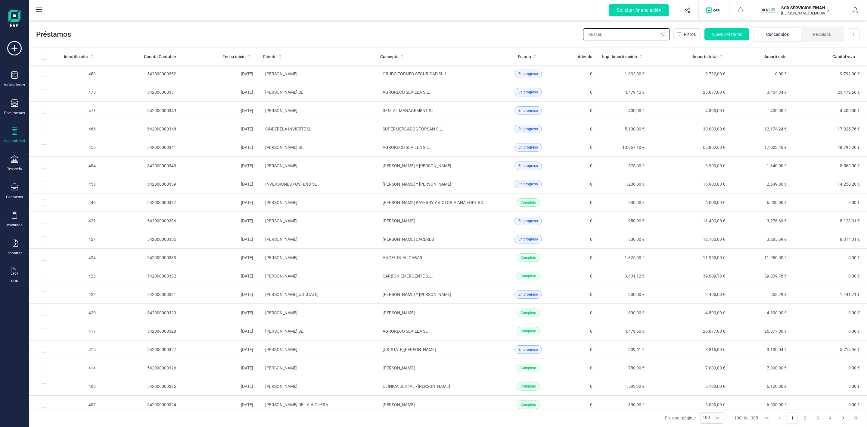
click at [596, 34] on input "text" at bounding box center [626, 34] width 87 height 12
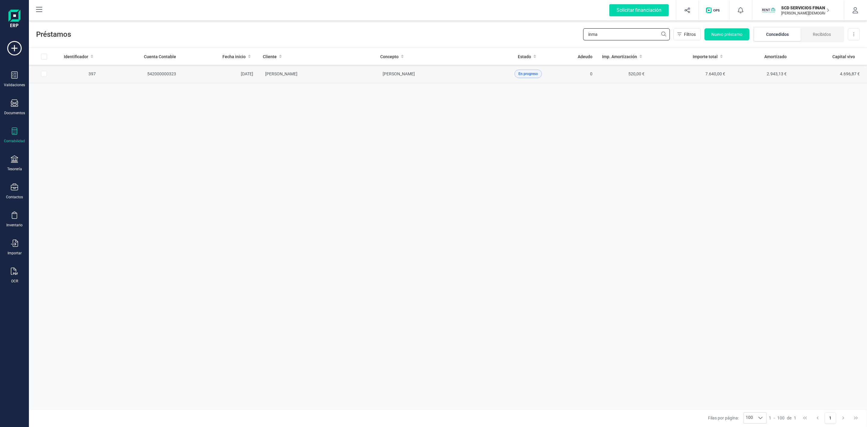
type input "inma"
click at [361, 81] on td "[PERSON_NAME]" at bounding box center [316, 74] width 117 height 18
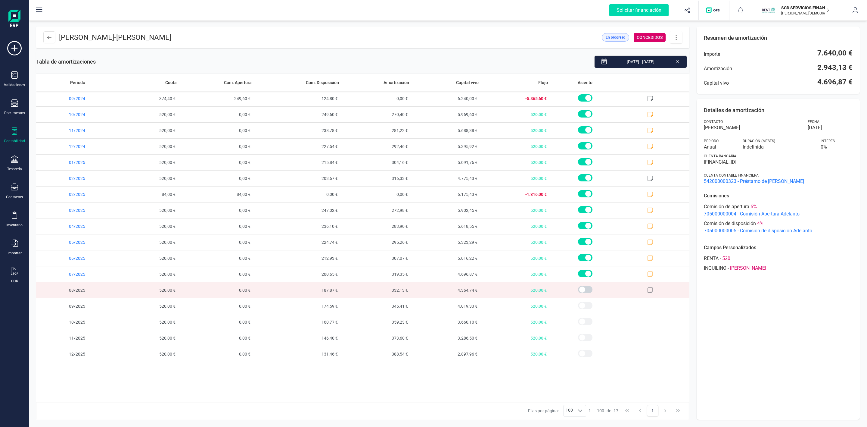
click at [677, 64] on icon at bounding box center [677, 61] width 5 height 6
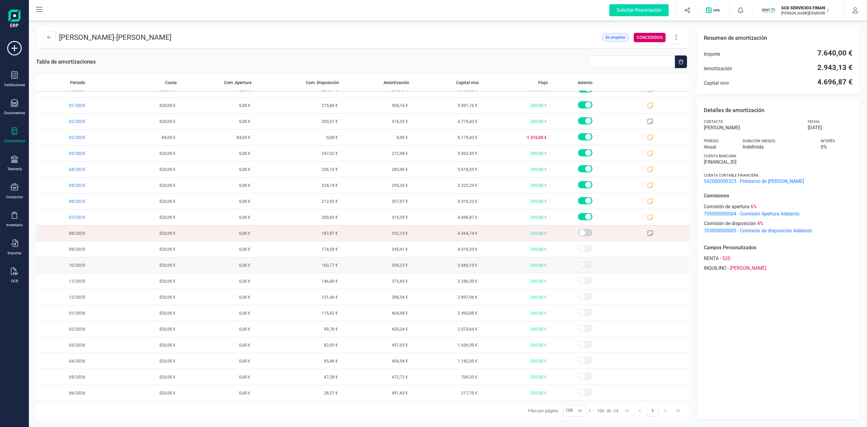
scroll to position [75, 0]
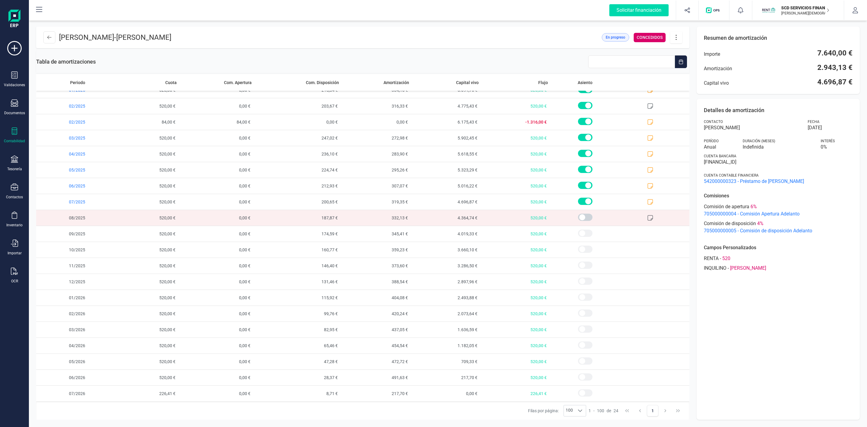
click at [319, 218] on span "187,87 €" at bounding box center [298, 218] width 88 height 16
click at [329, 217] on span "187,87 €" at bounding box center [298, 218] width 88 height 16
click at [14, 161] on icon at bounding box center [14, 158] width 7 height 7
click at [75, 101] on span "Cuentas bancarias" at bounding box center [73, 102] width 53 height 7
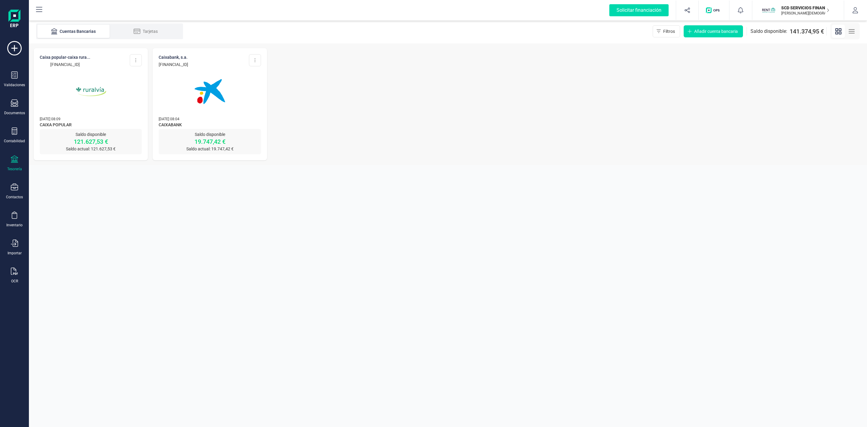
click at [87, 93] on img at bounding box center [91, 91] width 51 height 51
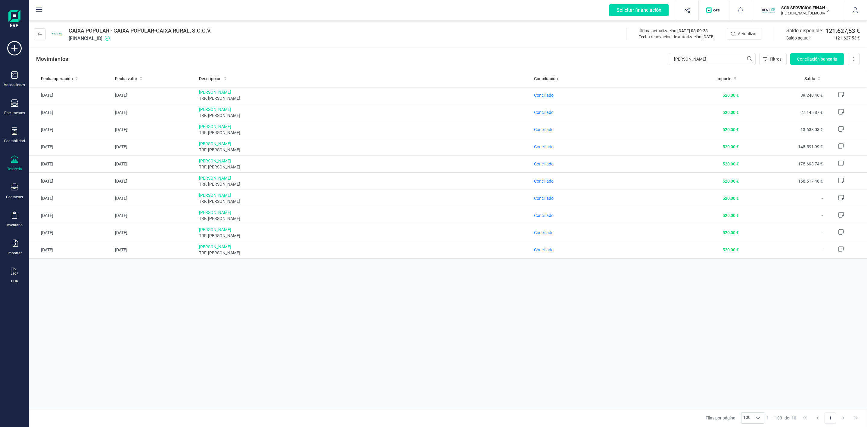
drag, startPoint x: 135, startPoint y: 37, endPoint x: 69, endPoint y: 29, distance: 66.5
click at [69, 29] on div "CAIXA POPULAR - CAIXA POPULAR-CAIXA RURAL, S.C.C.V. [FINANCIAL_ID]" at bounding box center [140, 35] width 143 height 16
copy div "CAIXA POPULAR - CAIXA POPULAR-CAIXA RURAL, S.C.C.V. [FINANCIAL_ID]"
click at [13, 131] on icon at bounding box center [14, 130] width 7 height 7
click at [61, 157] on span "Préstamos" at bounding box center [65, 154] width 36 height 7
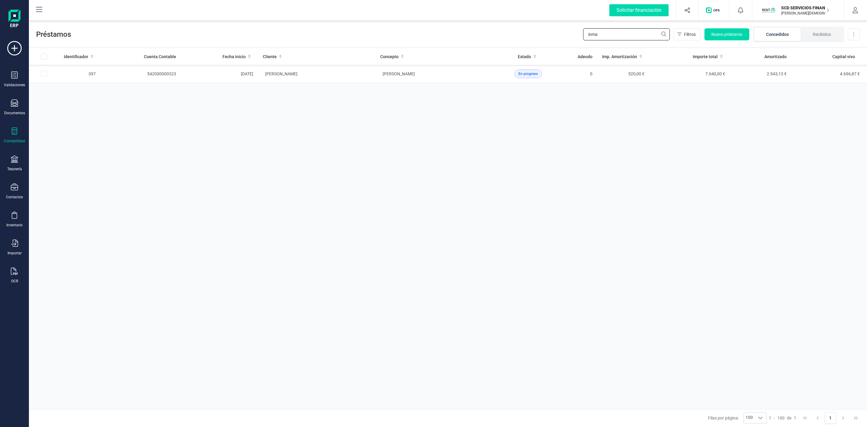
drag, startPoint x: 602, startPoint y: 30, endPoint x: 550, endPoint y: 36, distance: 52.2
click at [556, 39] on div "Préstamos inma Filtros Nuevo préstamo Concedidos Recibidos Descargar Excel" at bounding box center [448, 33] width 838 height 28
type input "concepcio"
click at [363, 112] on td "[PERSON_NAME]" at bounding box center [316, 110] width 117 height 18
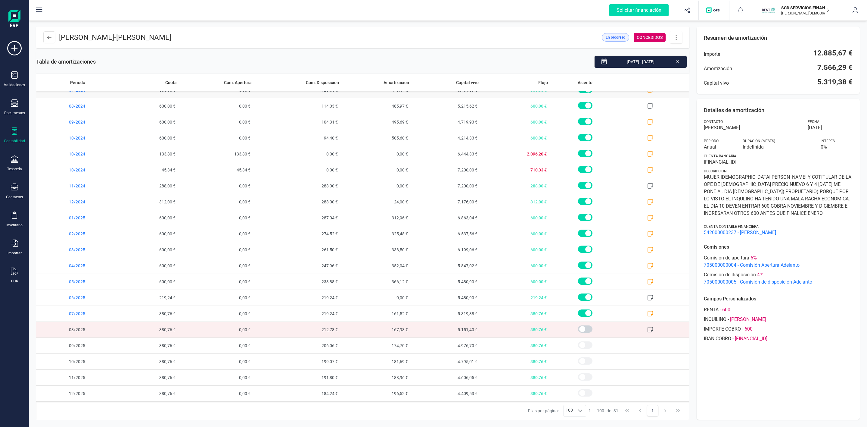
scroll to position [188, 0]
drag, startPoint x: 64, startPoint y: 37, endPoint x: 154, endPoint y: 33, distance: 90.1
click at [154, 33] on p "[PERSON_NAME] - [PERSON_NAME]" at bounding box center [115, 38] width 112 height 10
click at [171, 37] on span "[PERSON_NAME]" at bounding box center [143, 37] width 55 height 8
drag, startPoint x: 149, startPoint y: 37, endPoint x: 260, endPoint y: 45, distance: 110.8
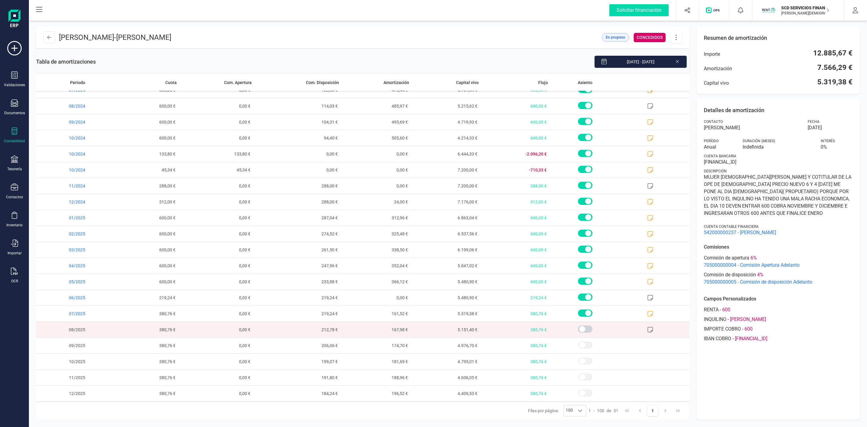
click at [260, 45] on header "[PERSON_NAME] - [PERSON_NAME] En progreso CONCEDIDOS" at bounding box center [363, 38] width 654 height 22
click at [648, 315] on icon at bounding box center [651, 314] width 6 height 6
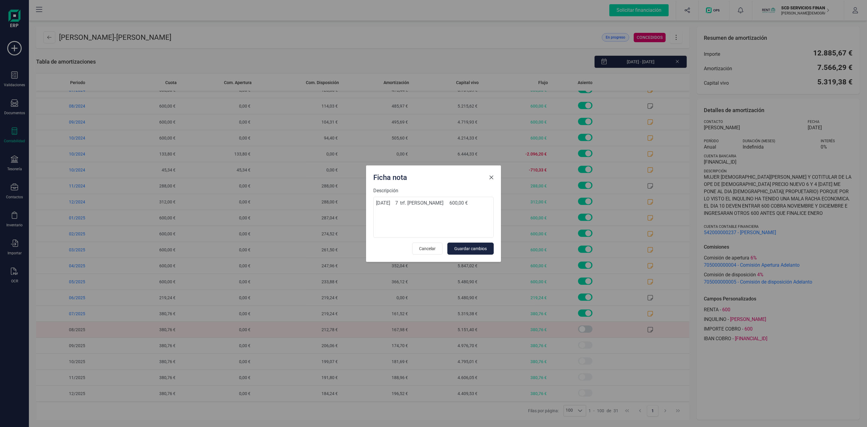
click at [492, 176] on span "Close" at bounding box center [491, 177] width 5 height 5
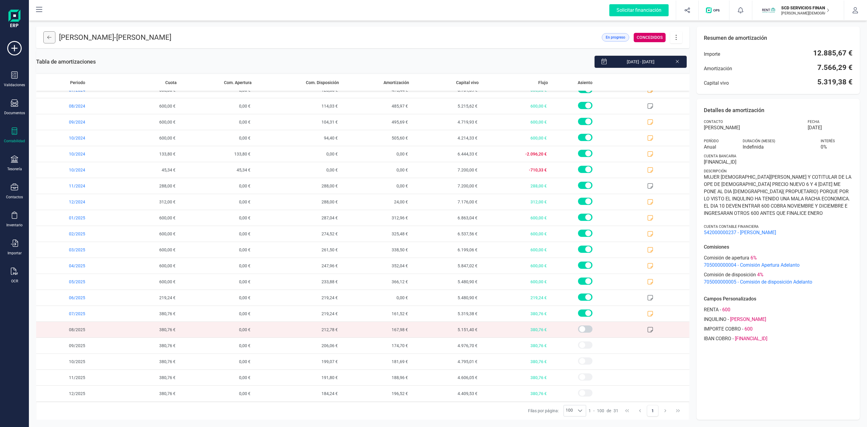
click at [44, 37] on button at bounding box center [49, 37] width 12 height 12
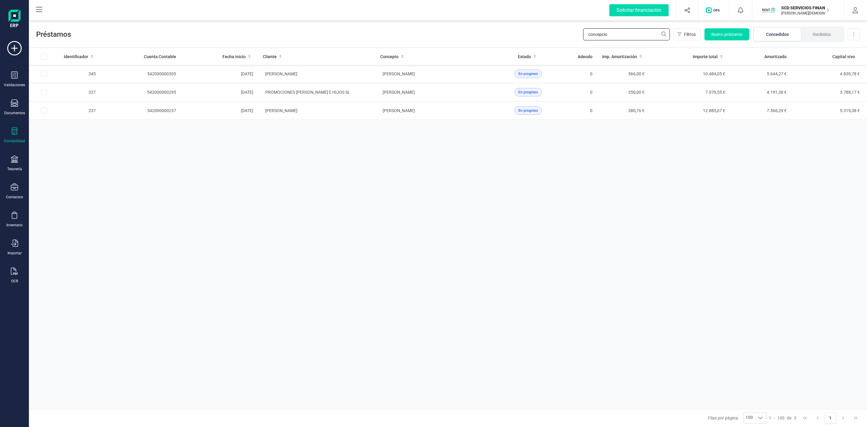
drag, startPoint x: 619, startPoint y: 31, endPoint x: 552, endPoint y: 45, distance: 68.3
click at [556, 44] on div "Préstamos concepcio Filtros Nuevo préstamo Concedidos Recibidos Descargar Excel" at bounding box center [448, 33] width 838 height 28
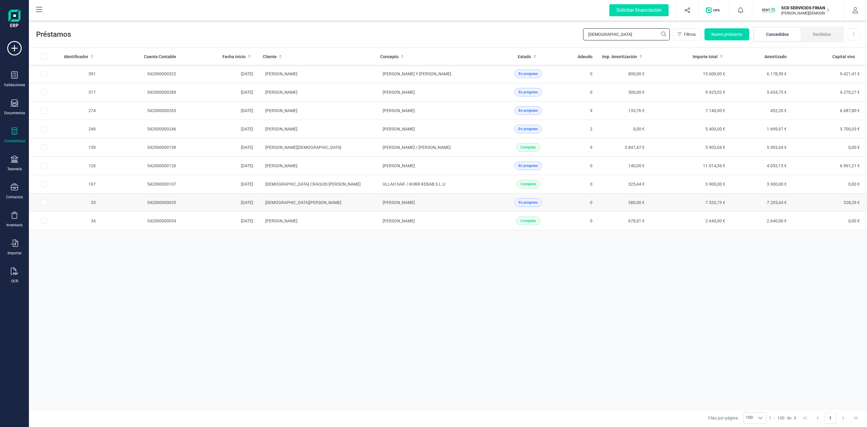
type input "[DEMOGRAPHIC_DATA]"
click at [501, 204] on div "En progreso" at bounding box center [528, 202] width 61 height 8
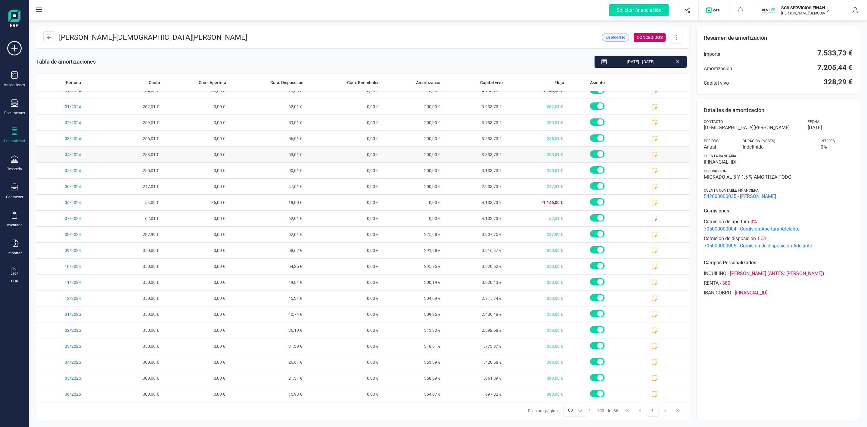
scroll to position [269, 0]
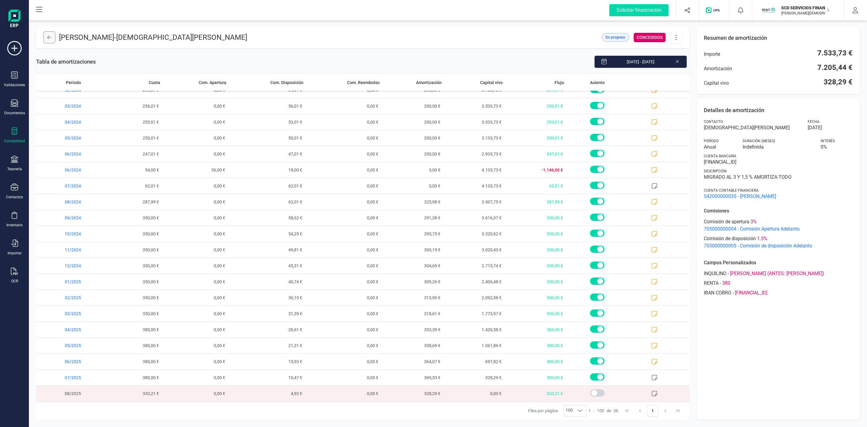
click at [55, 39] on button at bounding box center [49, 37] width 12 height 12
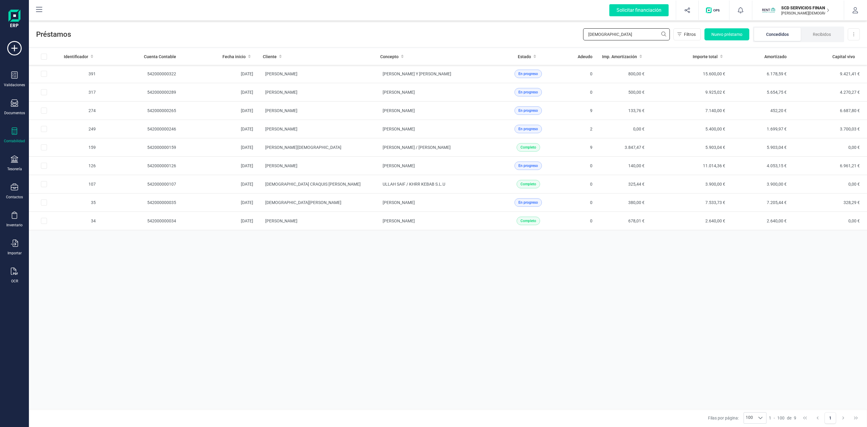
drag, startPoint x: 553, startPoint y: 44, endPoint x: 530, endPoint y: 46, distance: 23.6
click at [531, 46] on div "Préstamos jesus Filtros Nuevo préstamo Concedidos Recibidos Descargar Excel" at bounding box center [448, 33] width 838 height 28
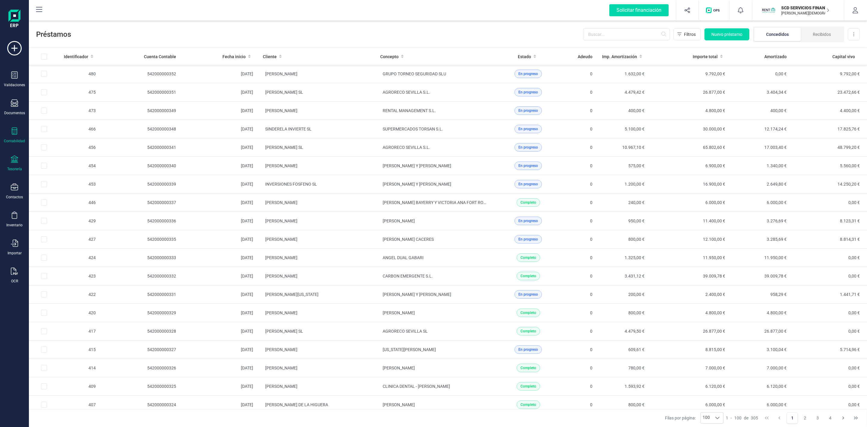
click at [14, 159] on icon at bounding box center [14, 158] width 7 height 7
click at [56, 98] on div "Cuentas bancarias" at bounding box center [75, 103] width 80 height 12
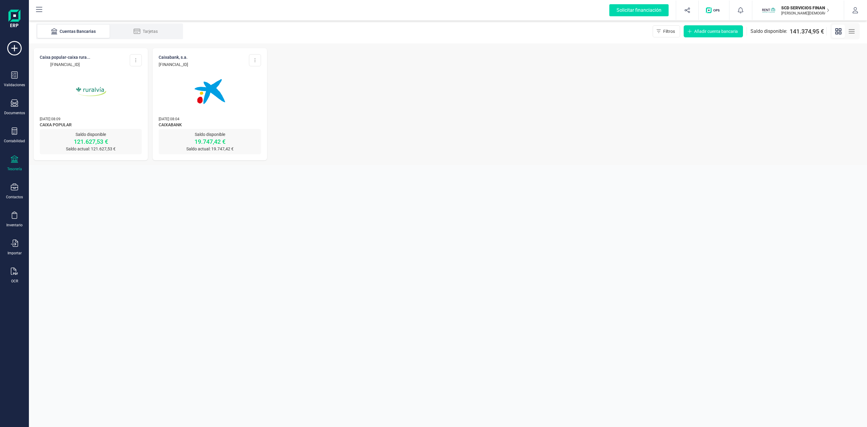
click at [112, 105] on img at bounding box center [91, 91] width 51 height 51
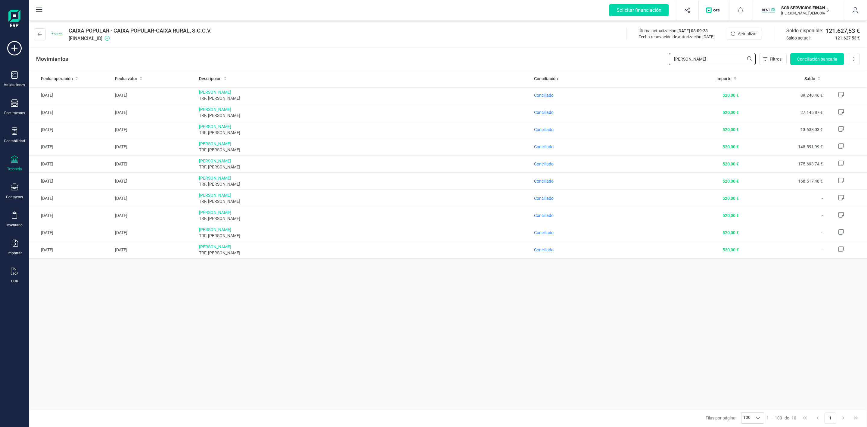
drag, startPoint x: 745, startPoint y: 61, endPoint x: 658, endPoint y: 61, distance: 87.0
click at [660, 61] on div "Movimientos [PERSON_NAME] Filtros Conciliación bancaria Descargar Excel Elimina…" at bounding box center [448, 59] width 838 height 22
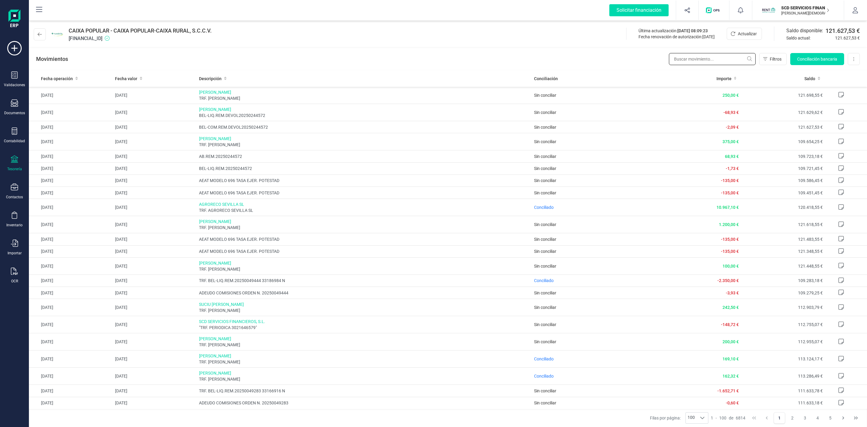
click at [690, 63] on input "text" at bounding box center [712, 59] width 87 height 12
click at [40, 35] on icon at bounding box center [40, 34] width 4 height 5
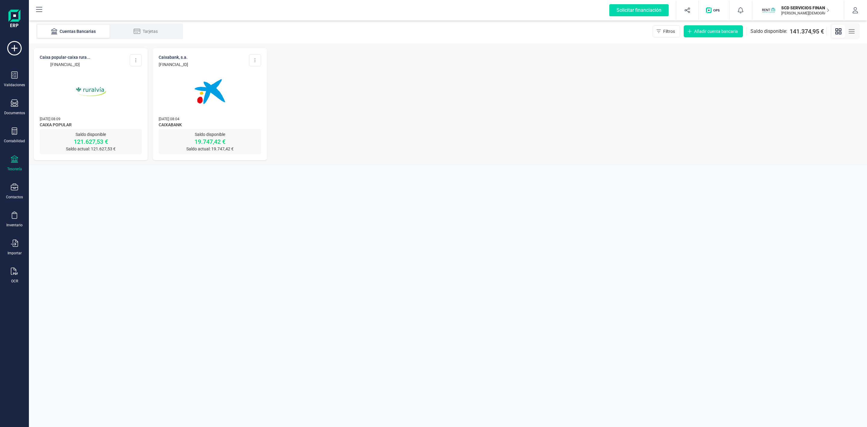
click at [13, 155] on div "Validaciones Documentos Documentos Presupuestos Pedidos Albaranes Facturas Fact…" at bounding box center [14, 164] width 24 height 247
click at [15, 131] on icon at bounding box center [14, 130] width 7 height 7
click at [55, 155] on span "Préstamos" at bounding box center [65, 154] width 36 height 7
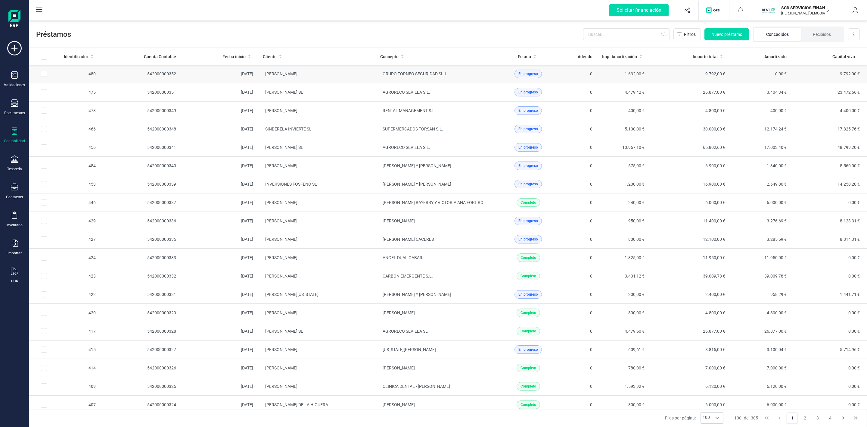
click at [364, 73] on td "[PERSON_NAME]" at bounding box center [316, 74] width 117 height 18
